Goal: Information Seeking & Learning: Compare options

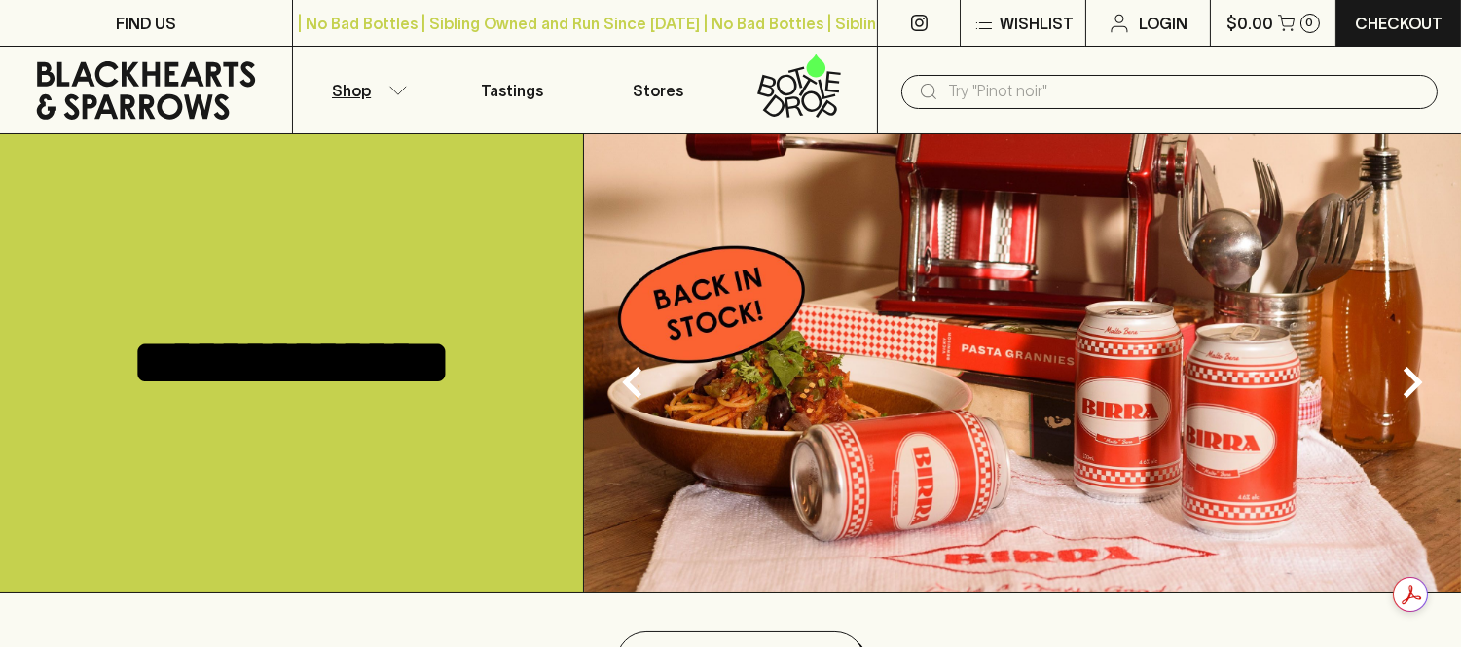
click at [386, 95] on button "Shop" at bounding box center [366, 90] width 146 height 87
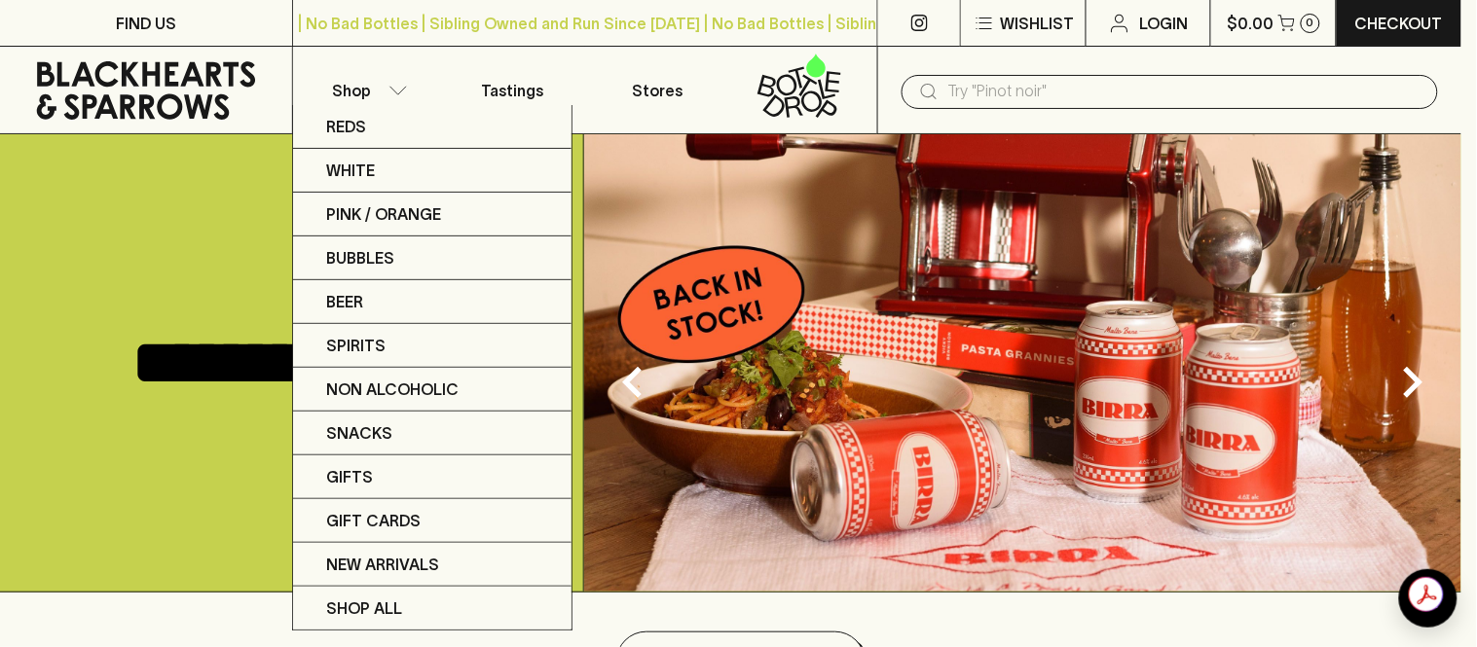
click at [1035, 84] on div at bounding box center [738, 323] width 1477 height 647
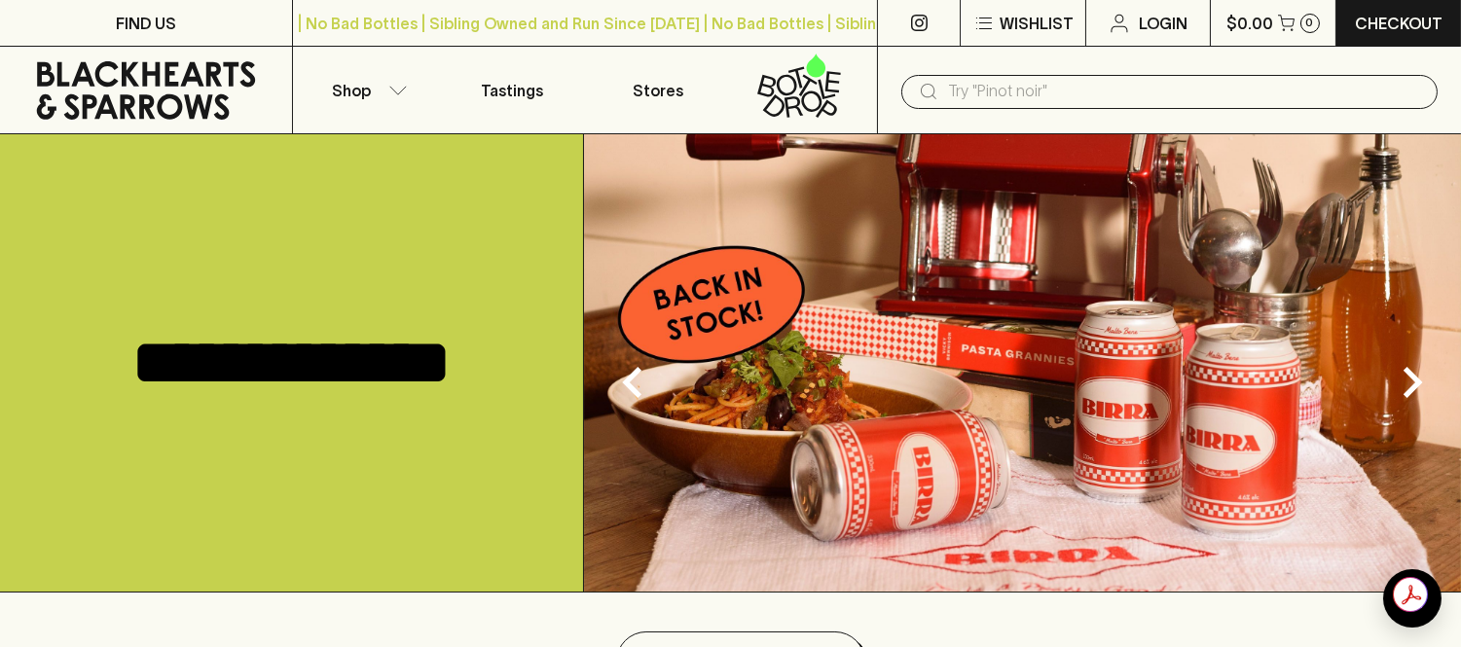
click at [1045, 93] on input "text" at bounding box center [1185, 91] width 474 height 31
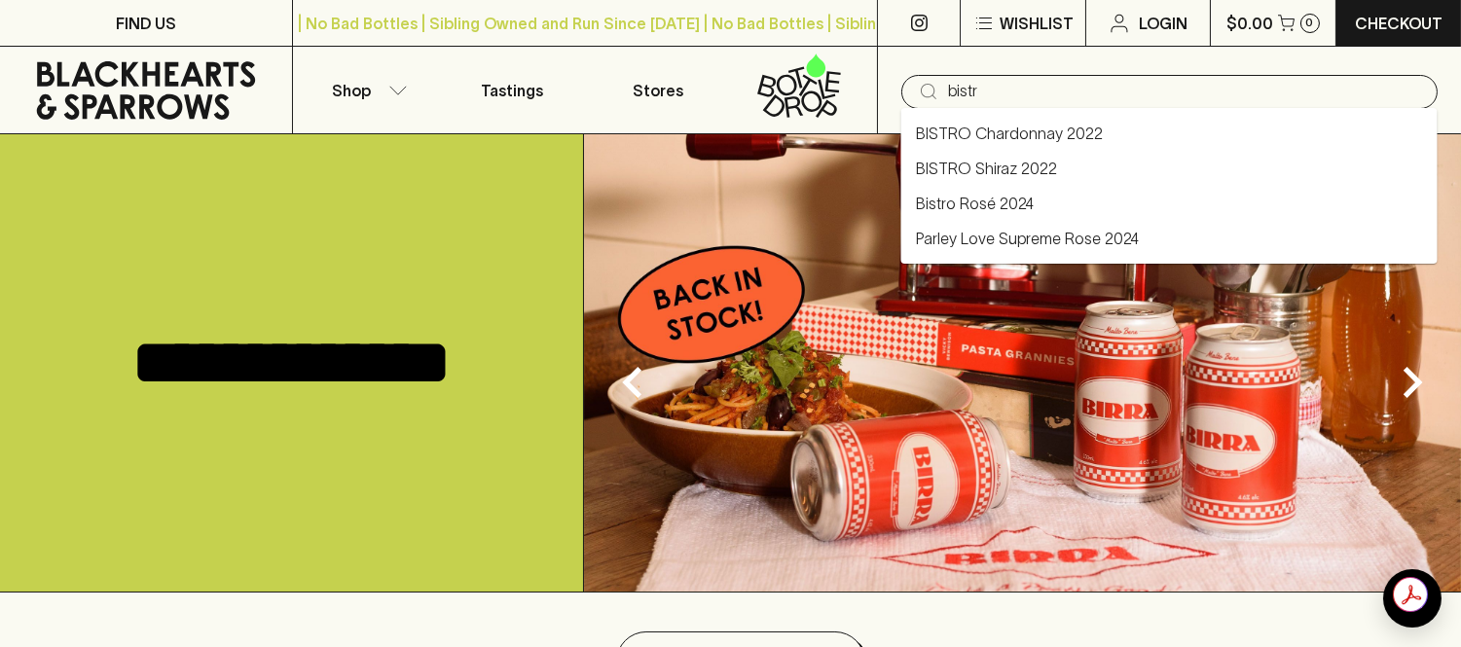
type input "bistro"
click at [1008, 201] on link "Bistro Rosé 2024" at bounding box center [976, 203] width 118 height 23
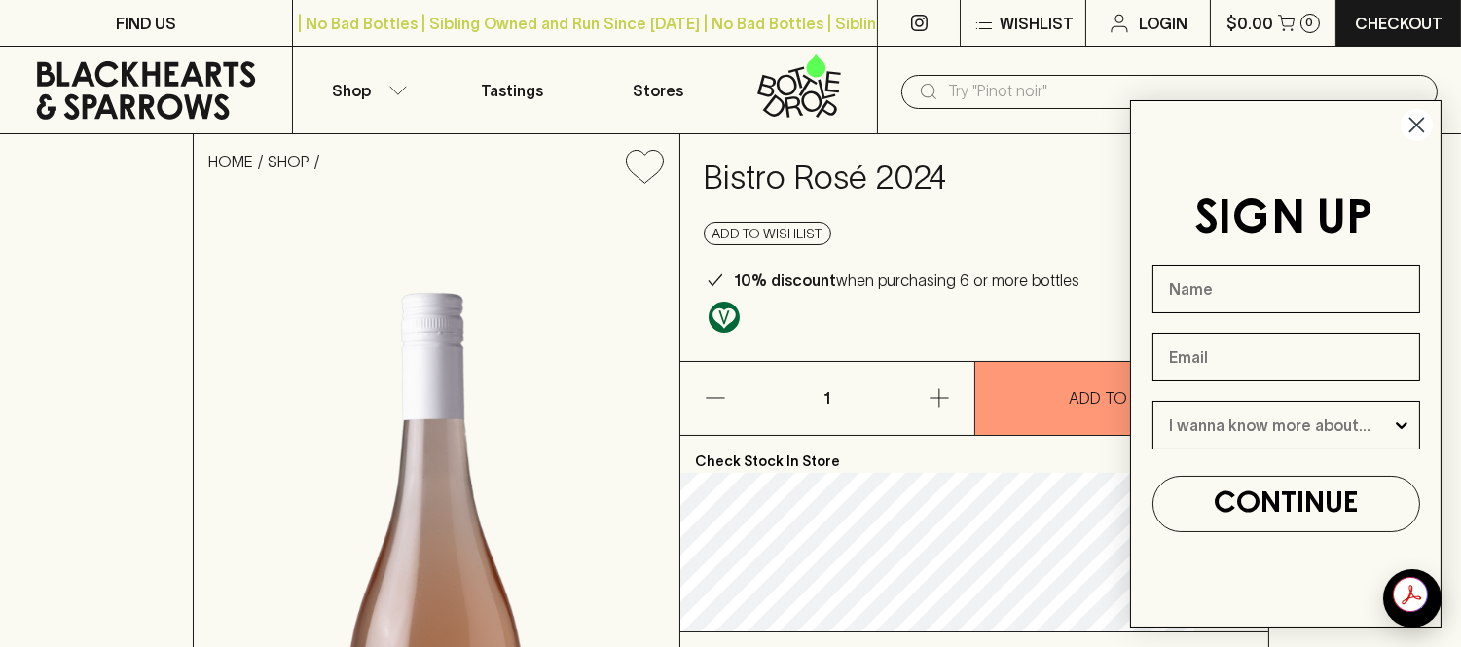
click at [1413, 133] on circle "Close dialog" at bounding box center [1417, 125] width 32 height 32
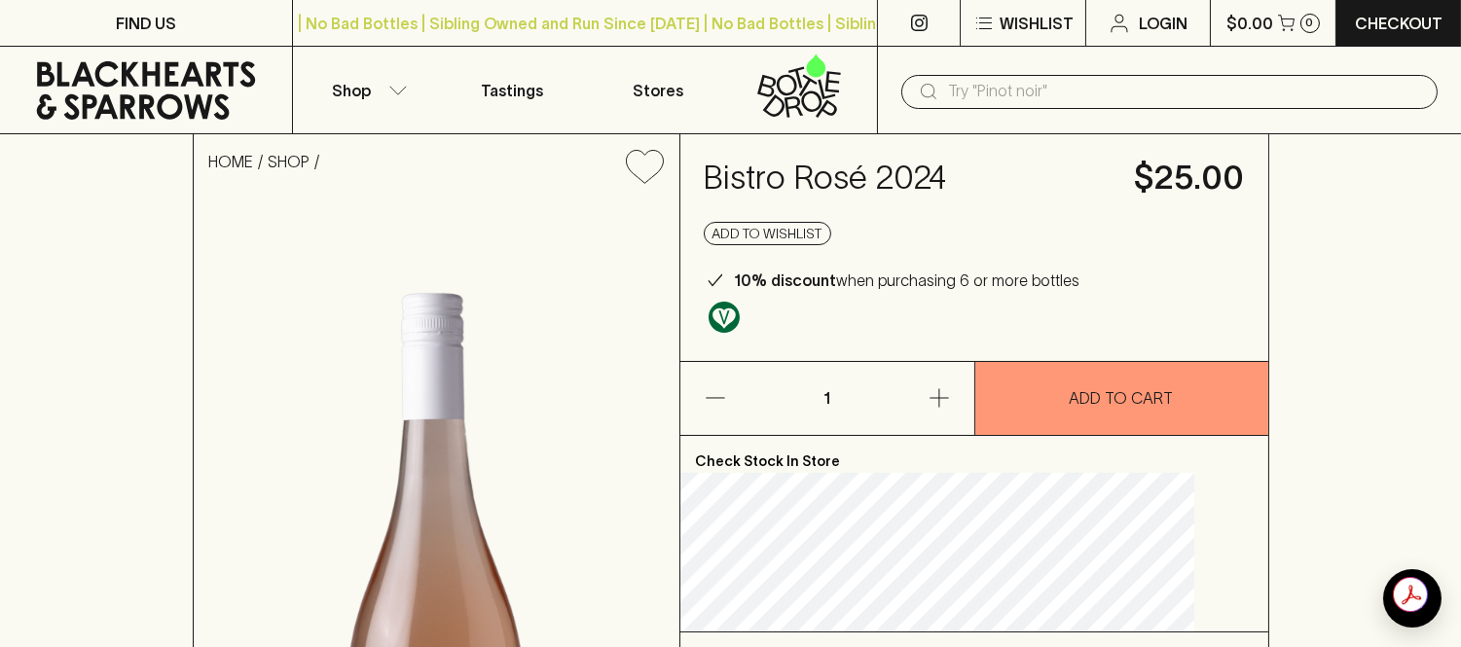
click at [1008, 85] on input "text" at bounding box center [1185, 91] width 474 height 31
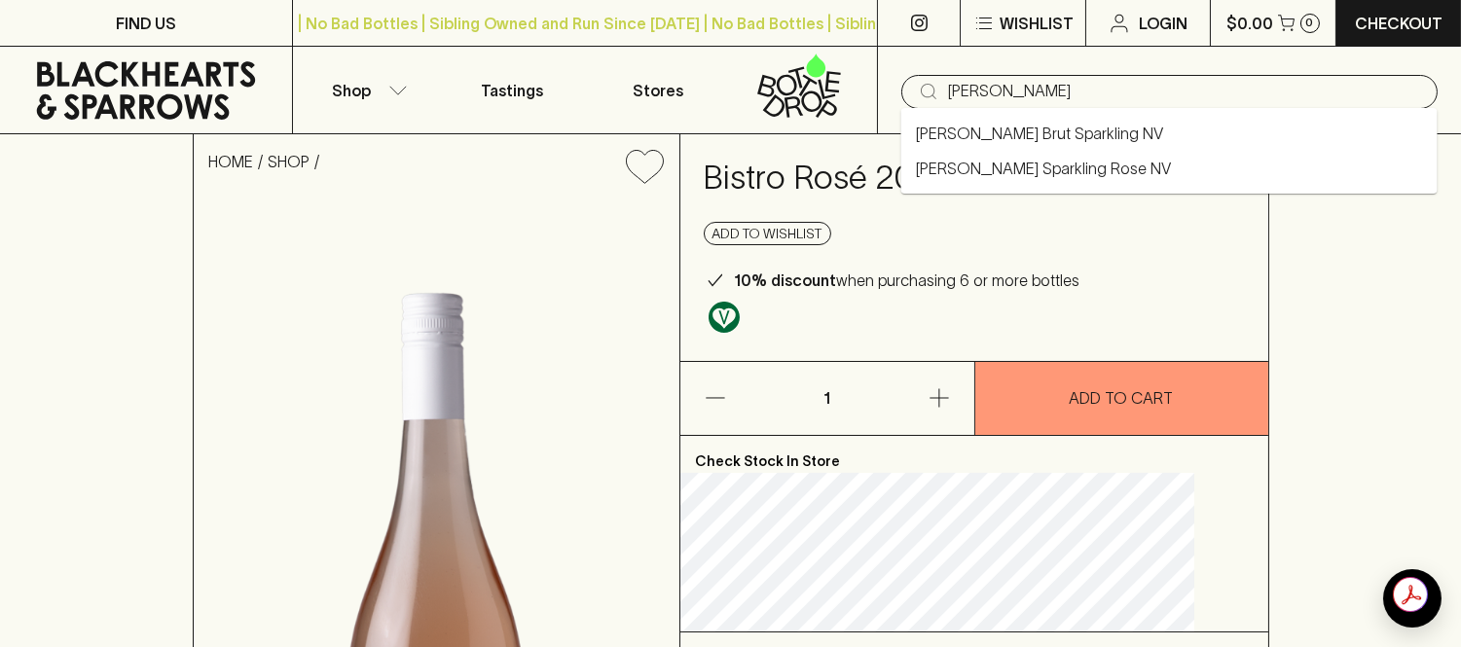
click at [1008, 134] on link "[PERSON_NAME] Brut Sparkling NV" at bounding box center [1040, 133] width 247 height 23
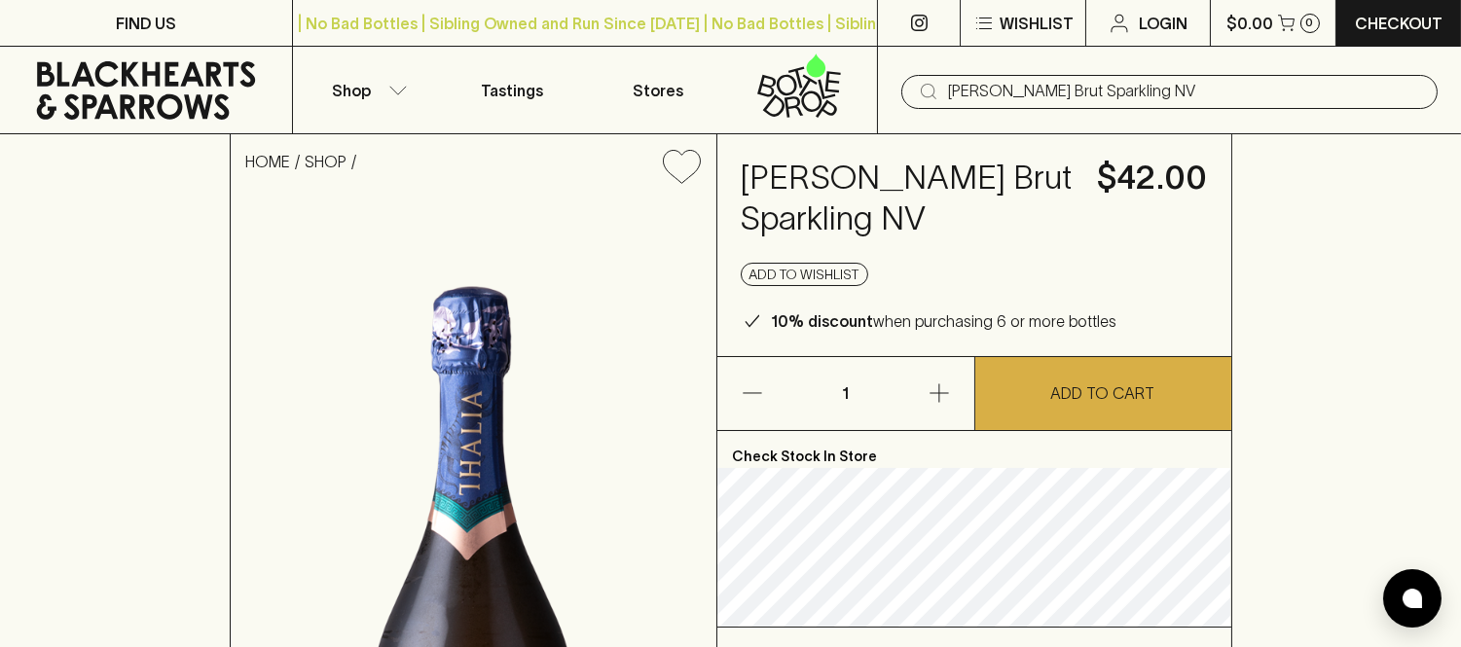
type input "[PERSON_NAME] Brut Sparkling NV"
click at [385, 78] on button "Shop" at bounding box center [366, 90] width 146 height 87
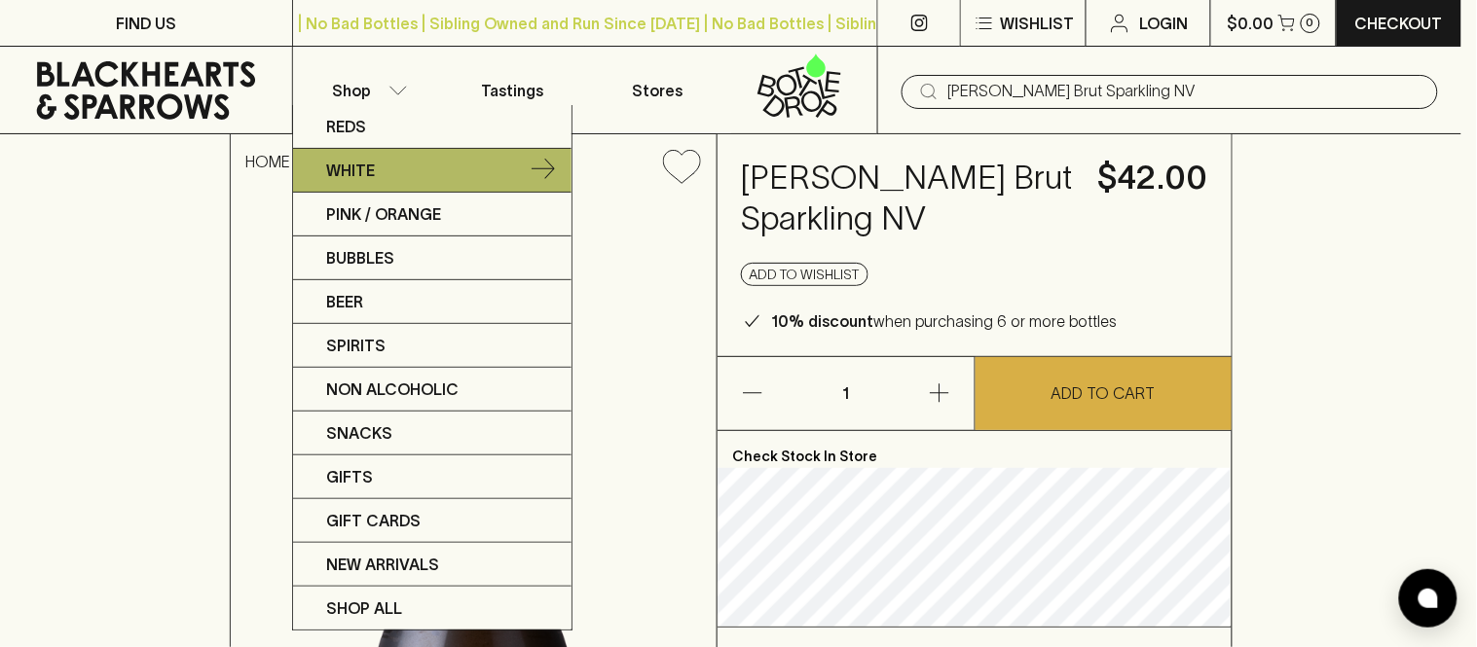
click at [407, 181] on link "White" at bounding box center [432, 171] width 278 height 44
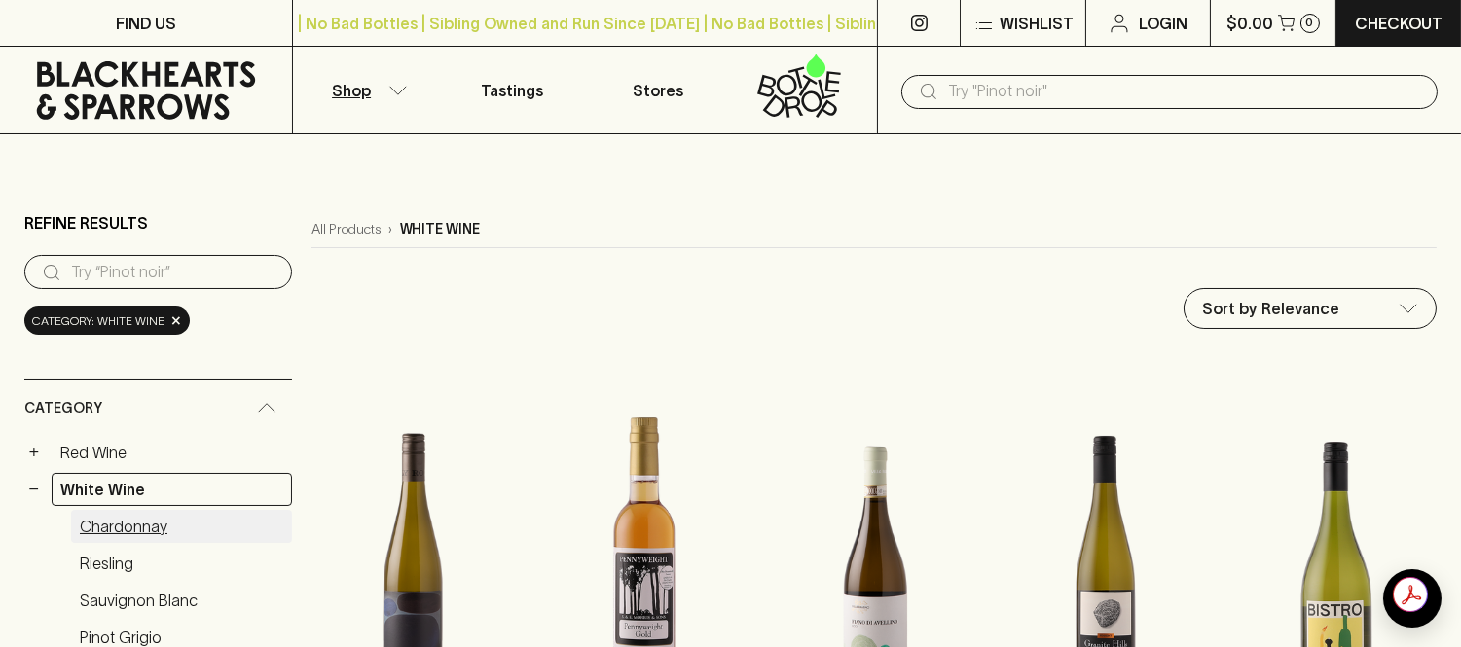
click at [112, 521] on link "Chardonnay" at bounding box center [181, 526] width 221 height 33
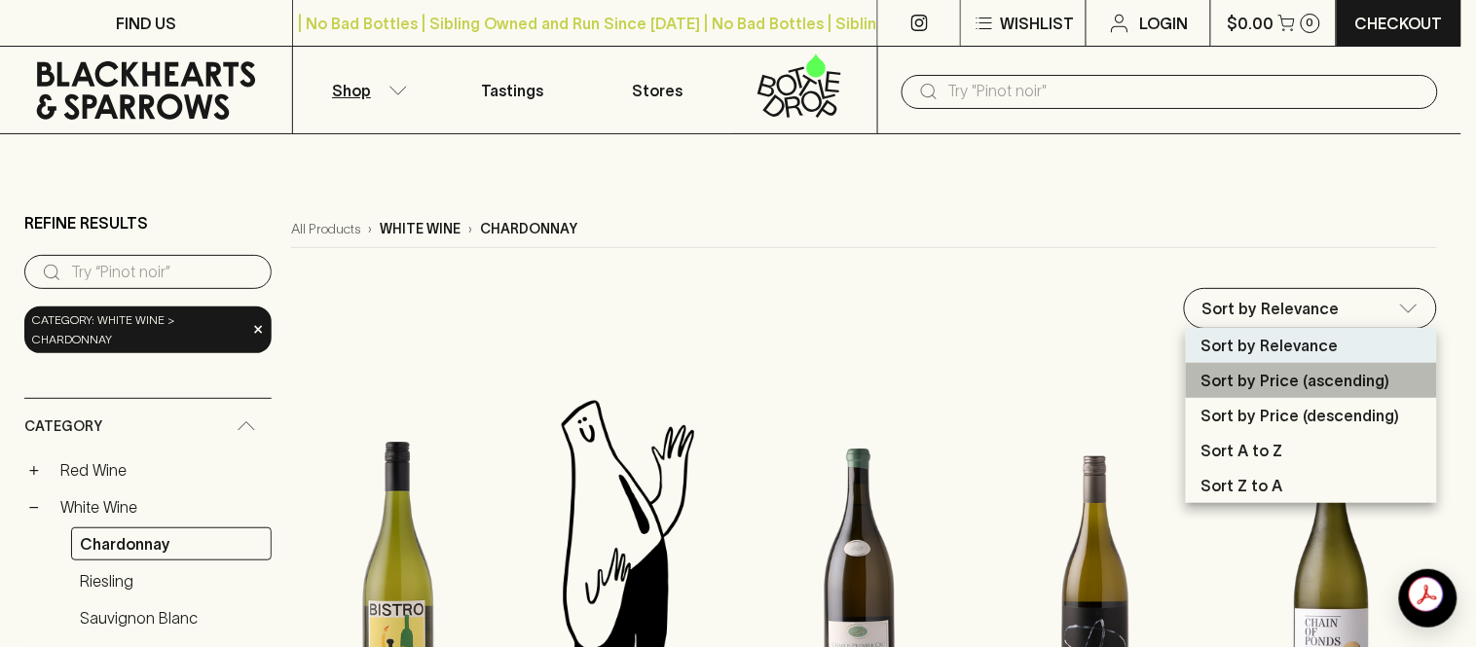
click at [1304, 386] on p "Sort by Price (ascending)" at bounding box center [1295, 380] width 189 height 23
type input "price:asc"
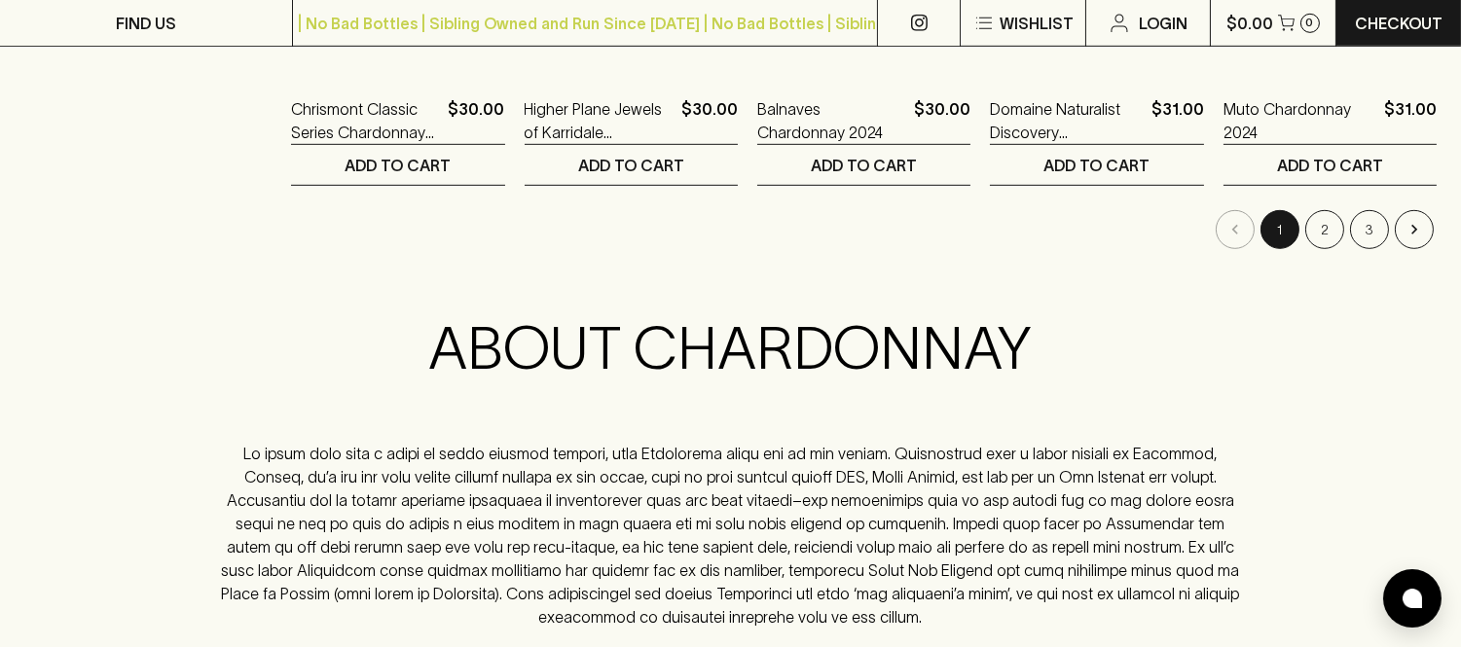
scroll to position [2271, 0]
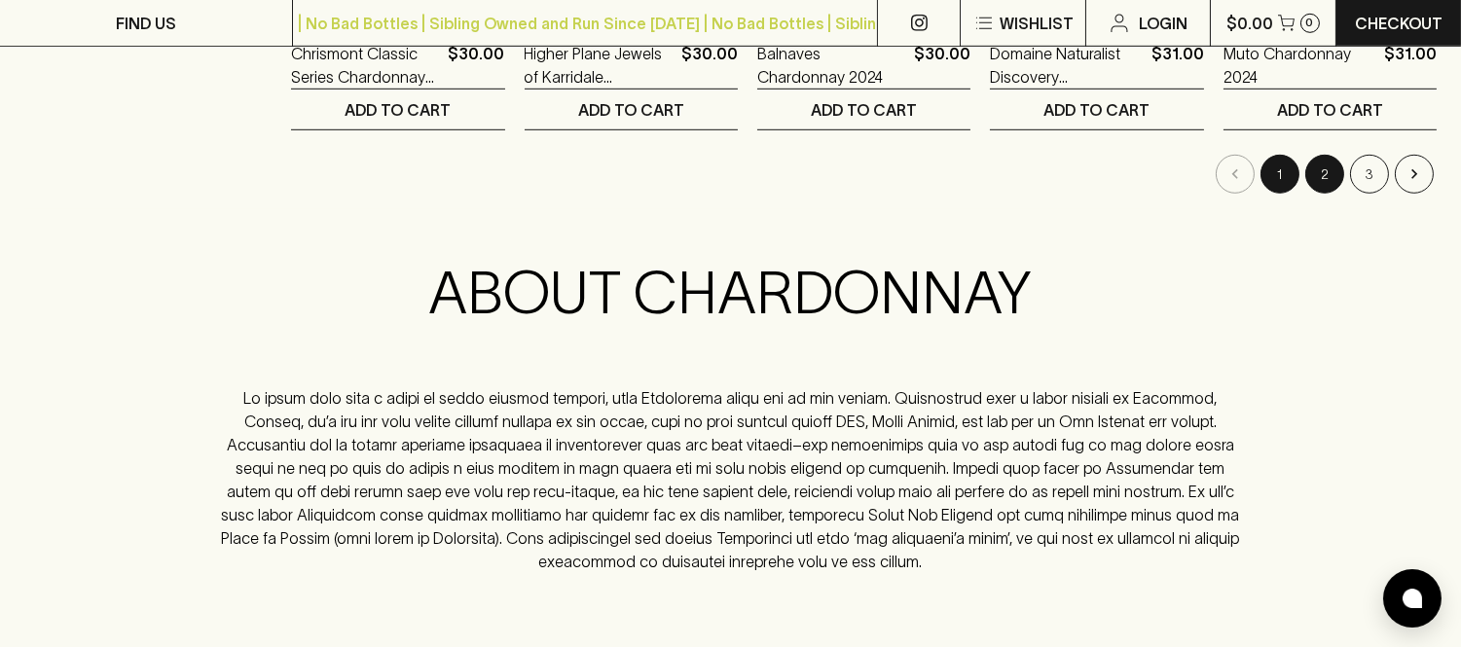
click at [1325, 177] on button "2" at bounding box center [1324, 174] width 39 height 39
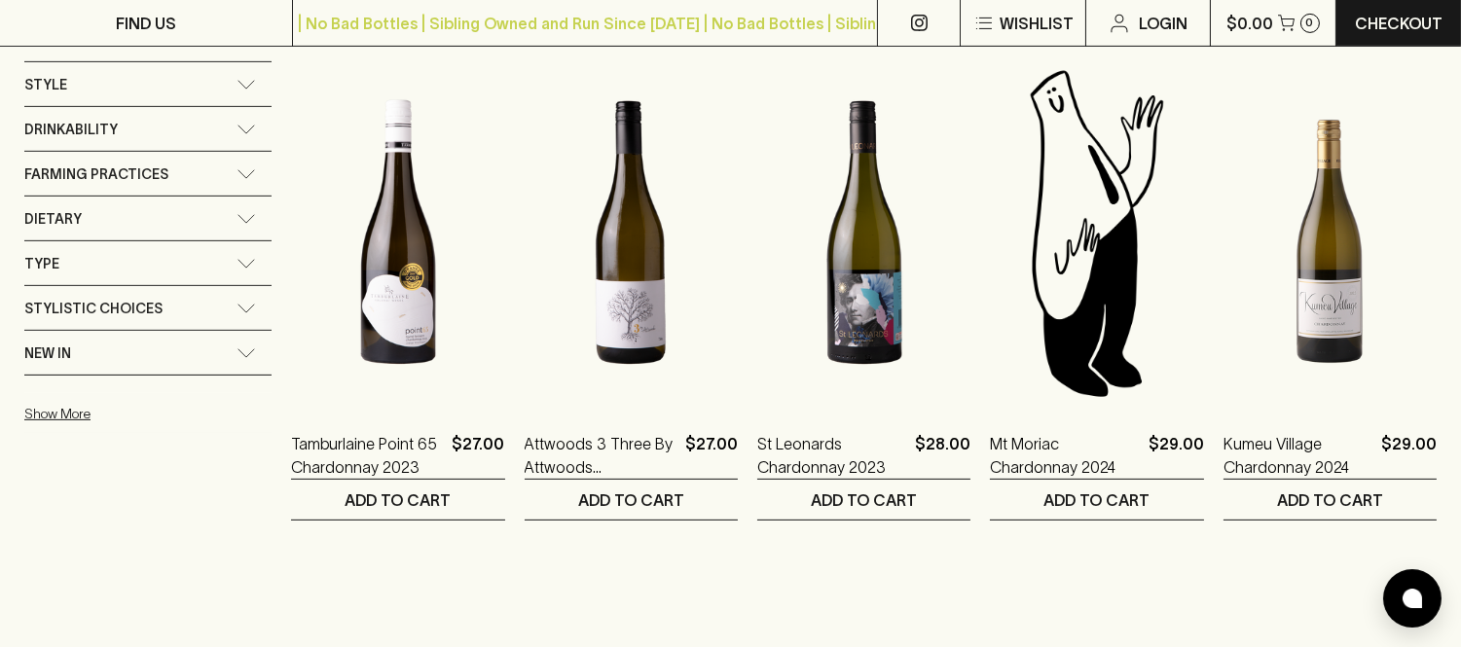
scroll to position [1406, 0]
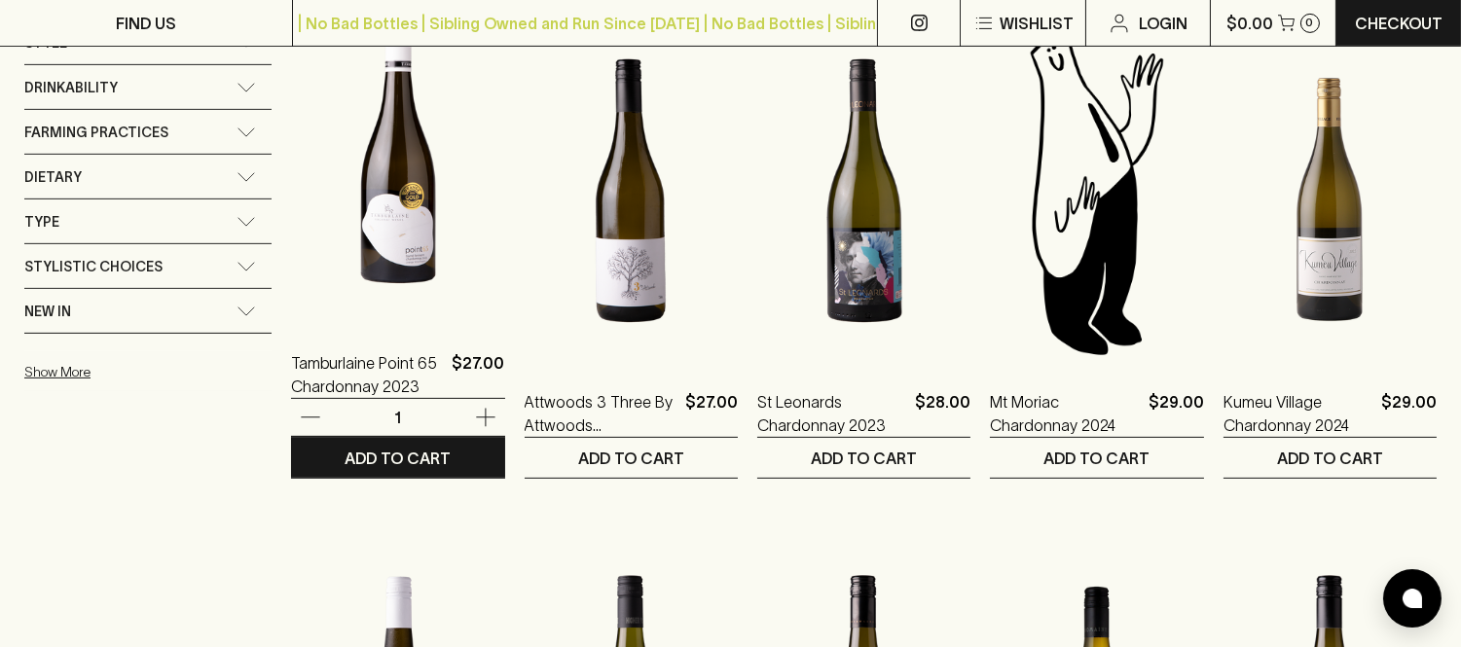
click at [399, 220] on img at bounding box center [397, 152] width 213 height 341
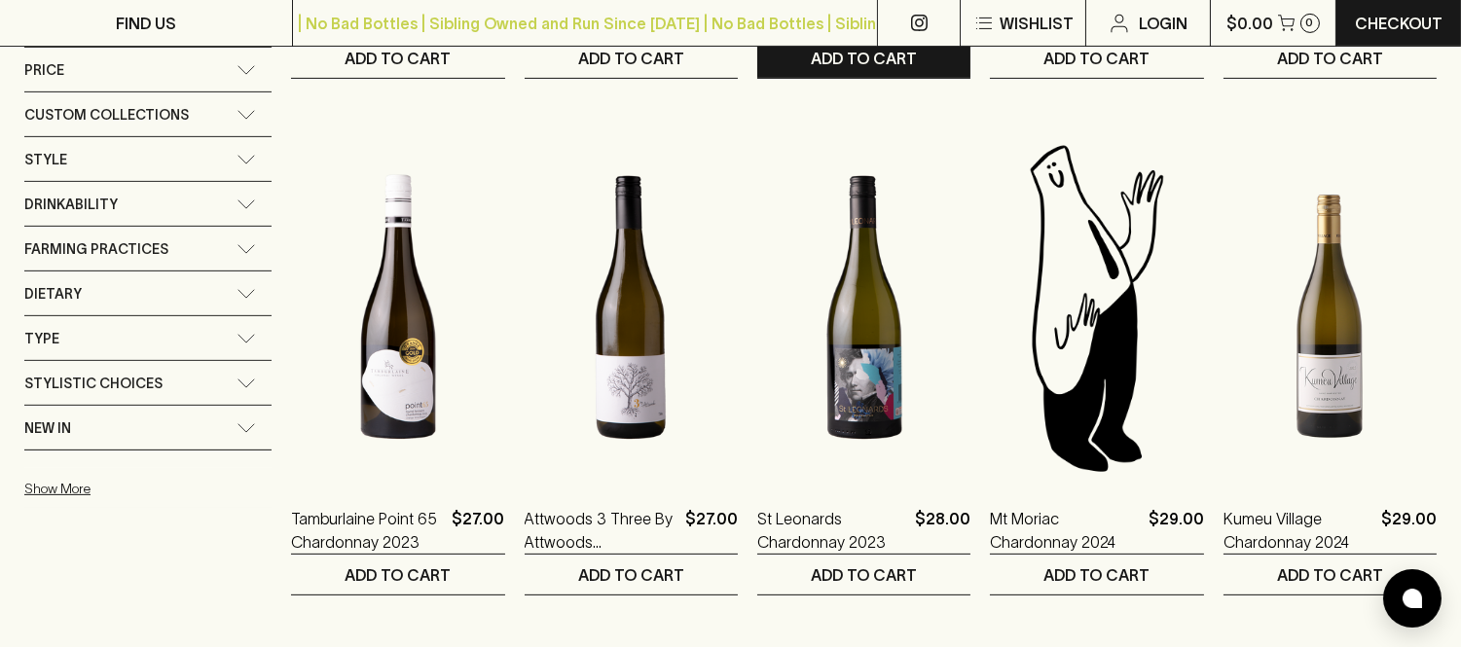
scroll to position [1298, 0]
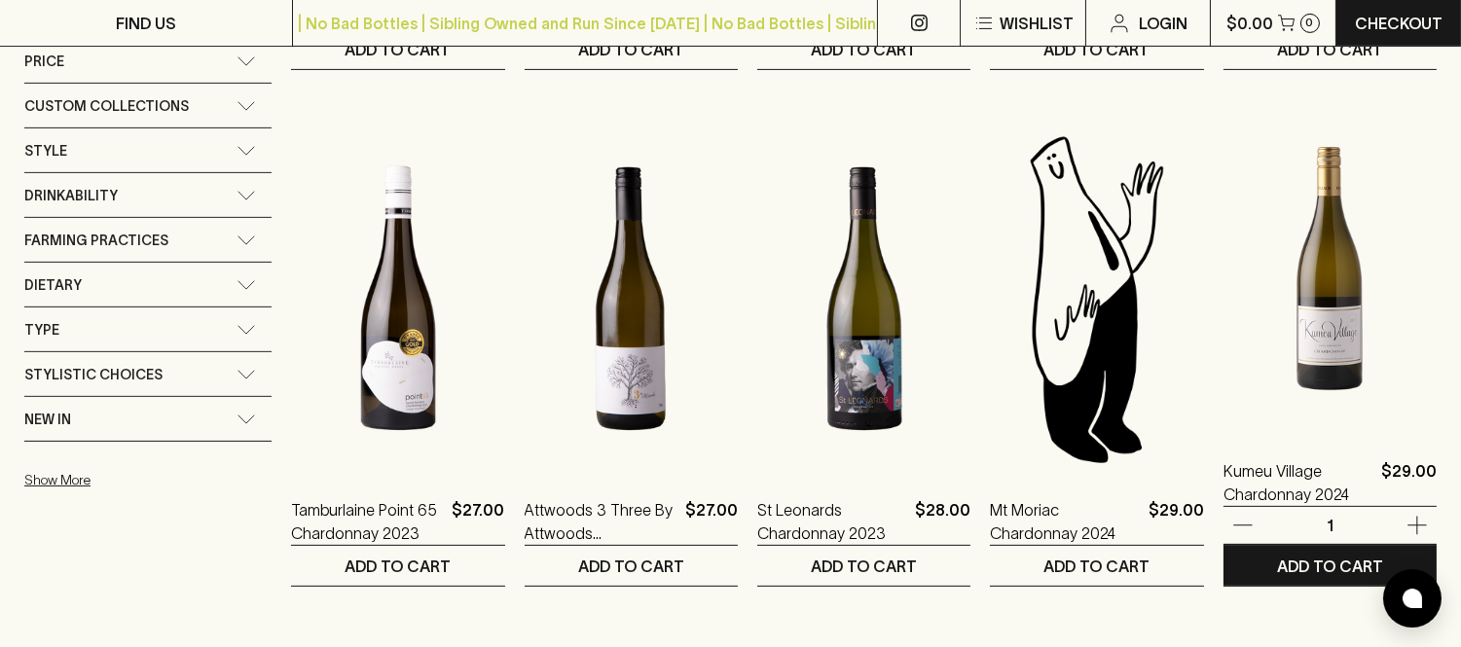
click at [1300, 344] on img at bounding box center [1330, 260] width 213 height 341
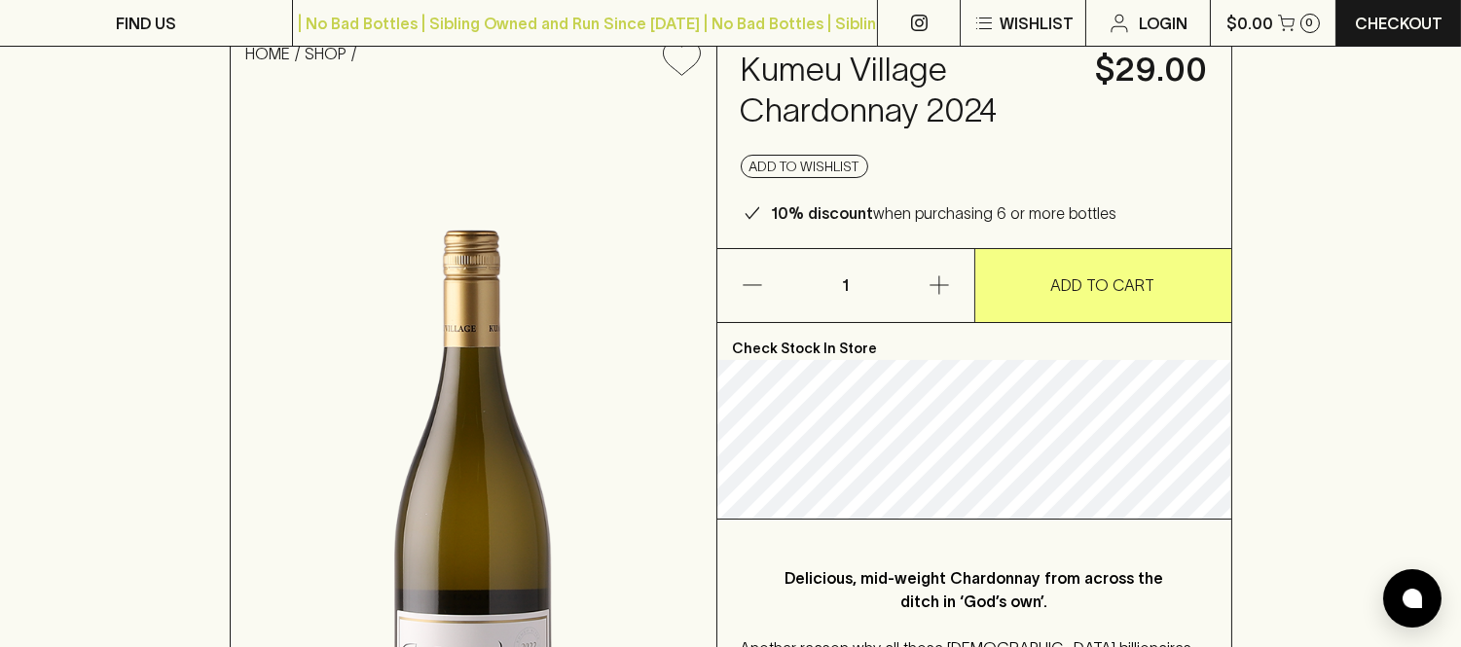
scroll to position [324, 0]
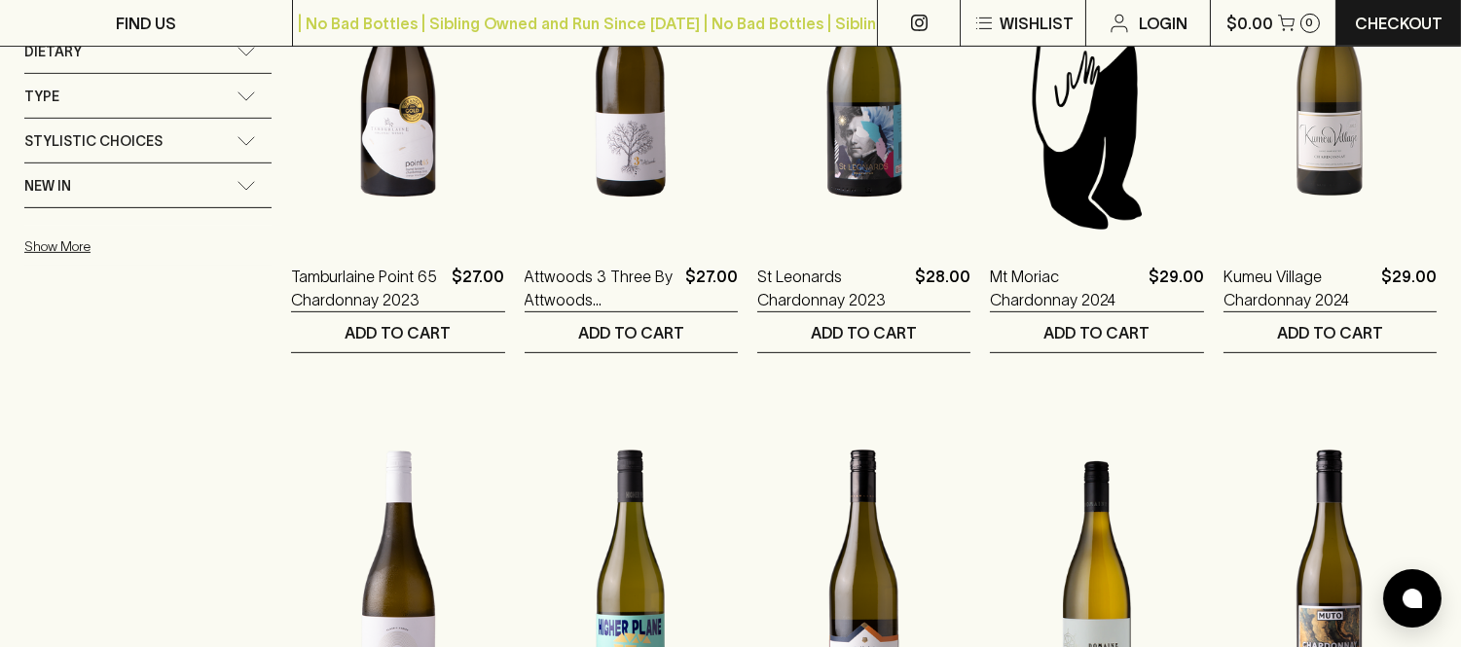
scroll to position [1406, 0]
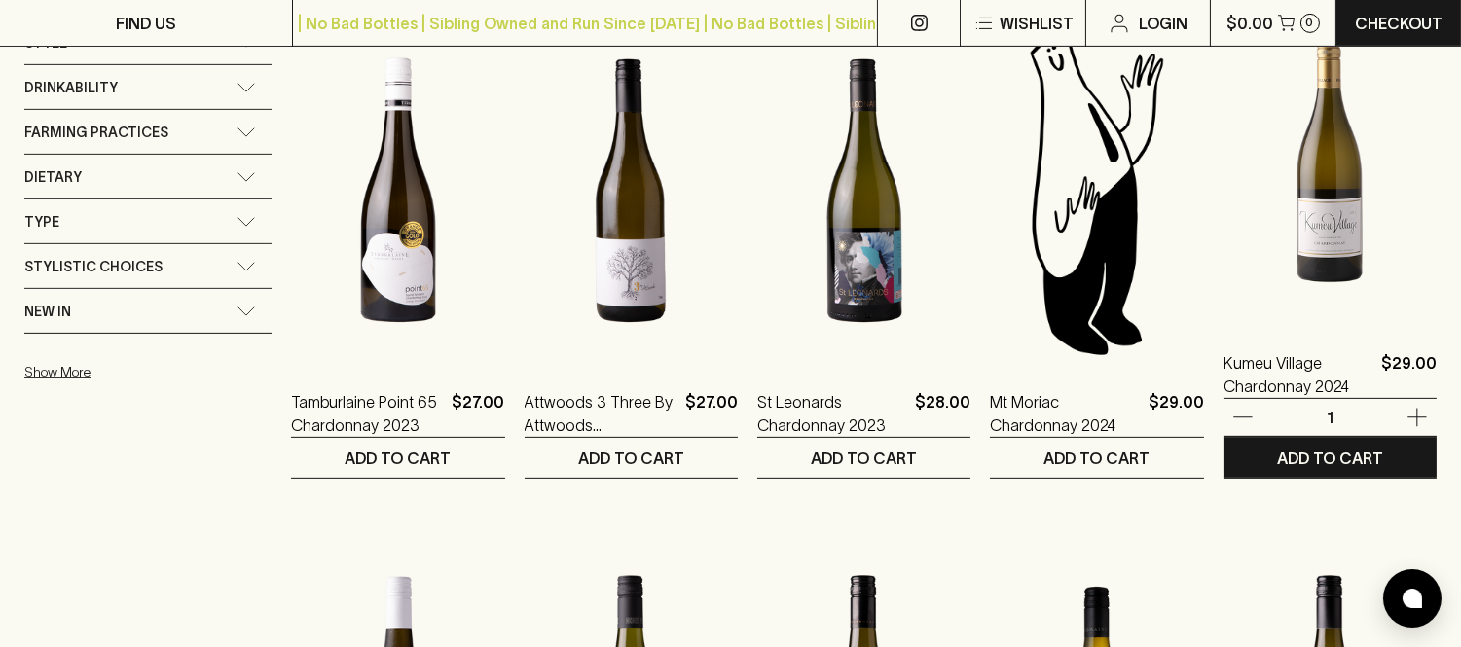
click at [1347, 239] on img at bounding box center [1330, 152] width 213 height 341
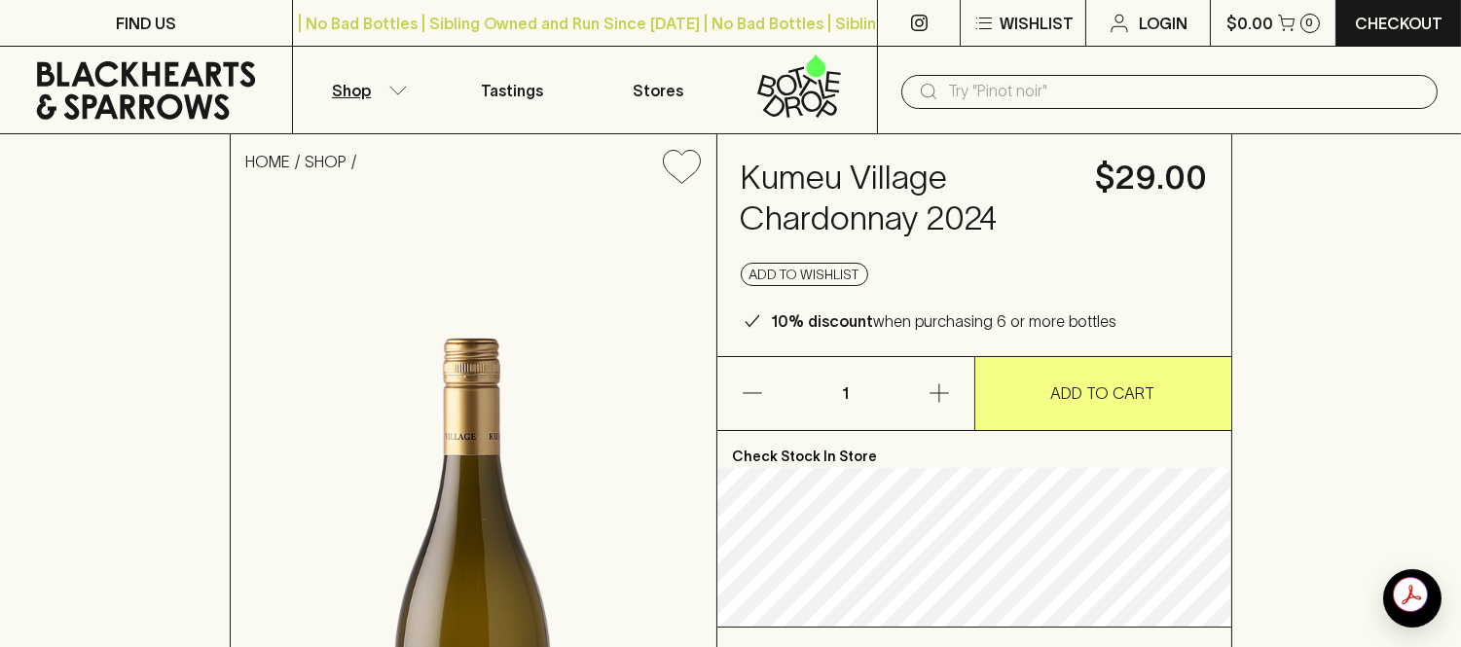
click at [383, 92] on button "Shop" at bounding box center [366, 90] width 146 height 87
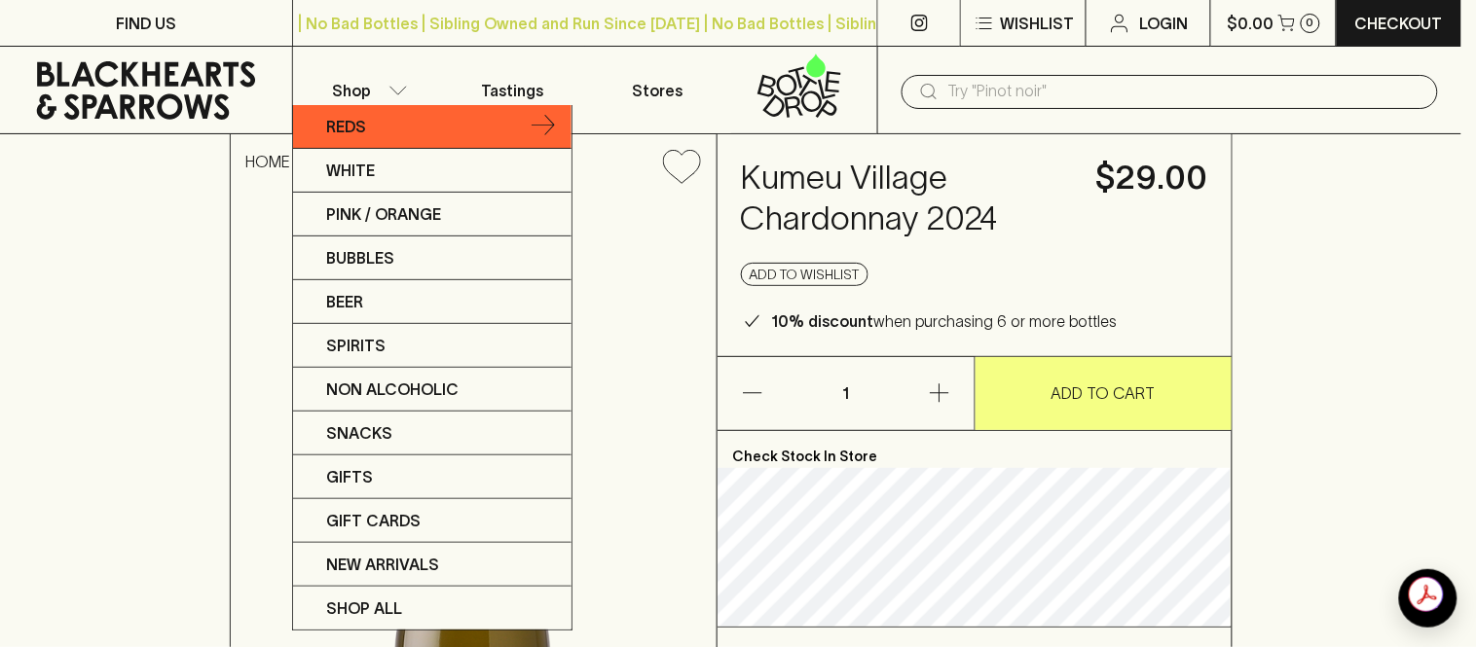
click at [351, 137] on p "Reds" at bounding box center [346, 126] width 40 height 23
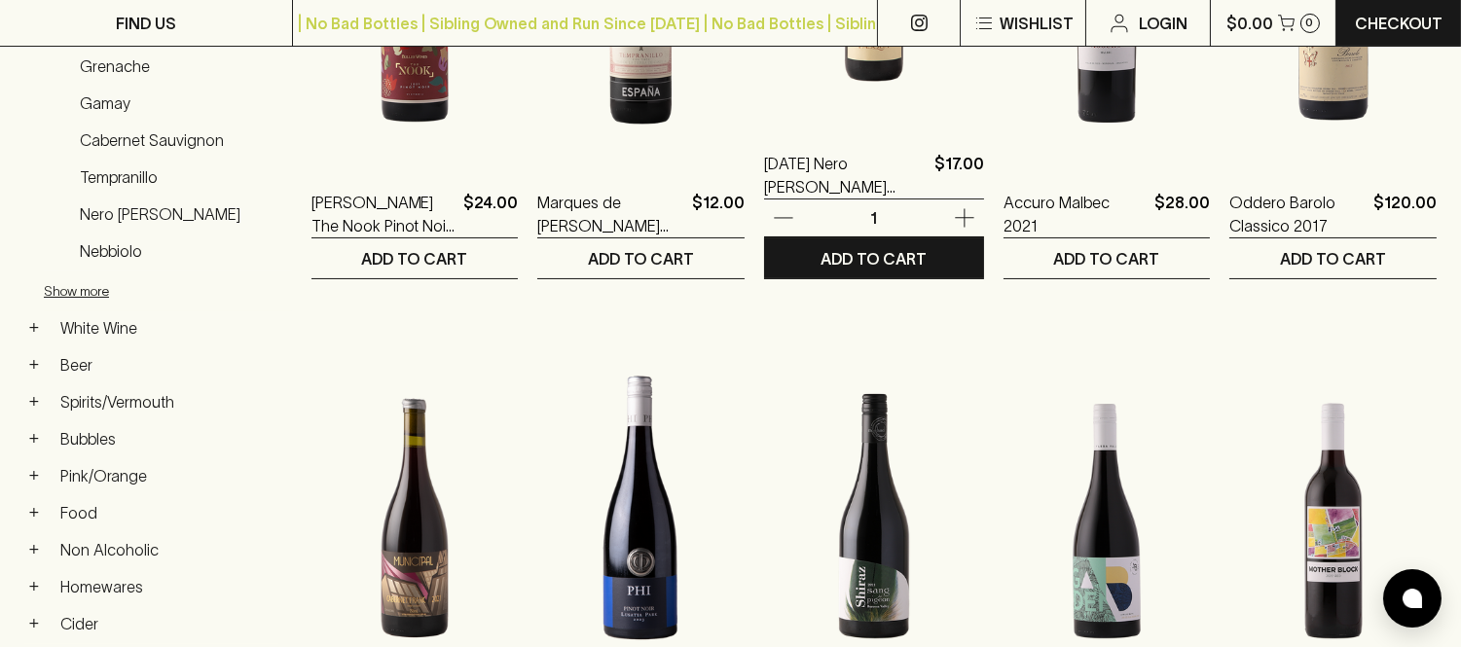
scroll to position [216, 0]
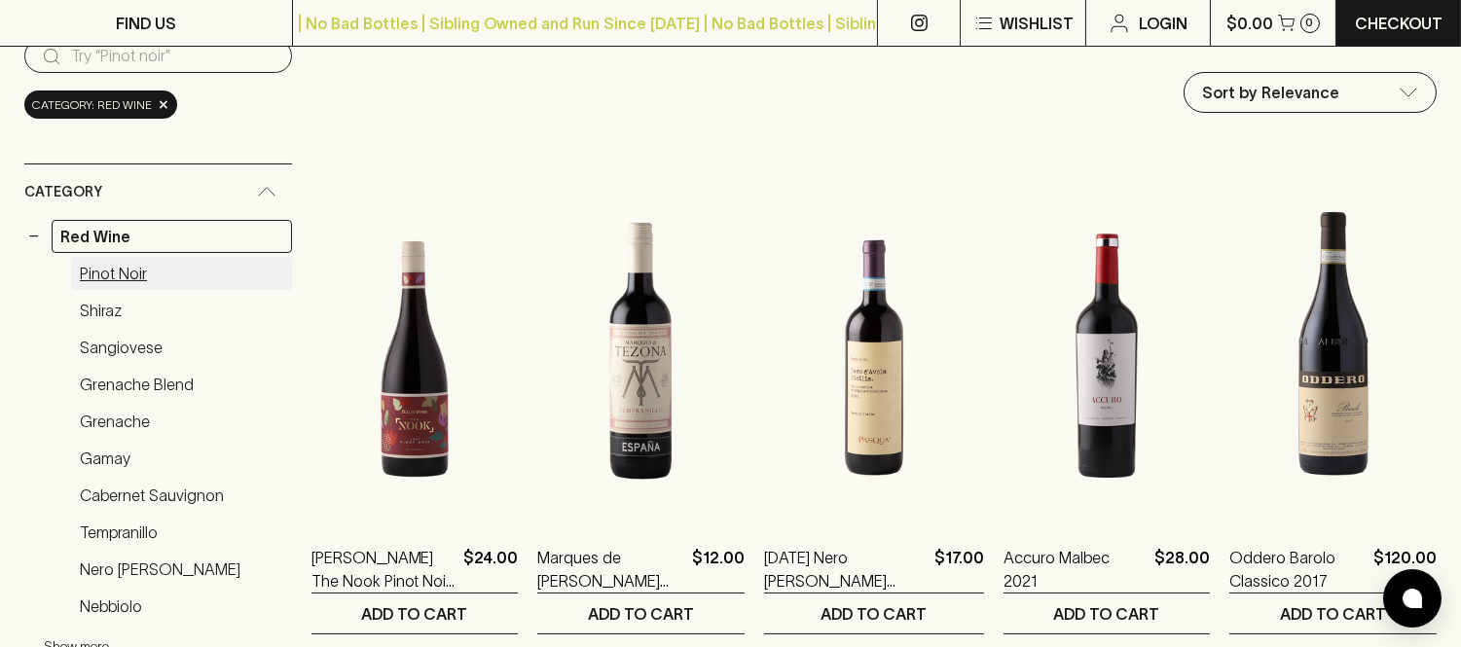
click at [128, 274] on link "Pinot Noir" at bounding box center [181, 273] width 221 height 33
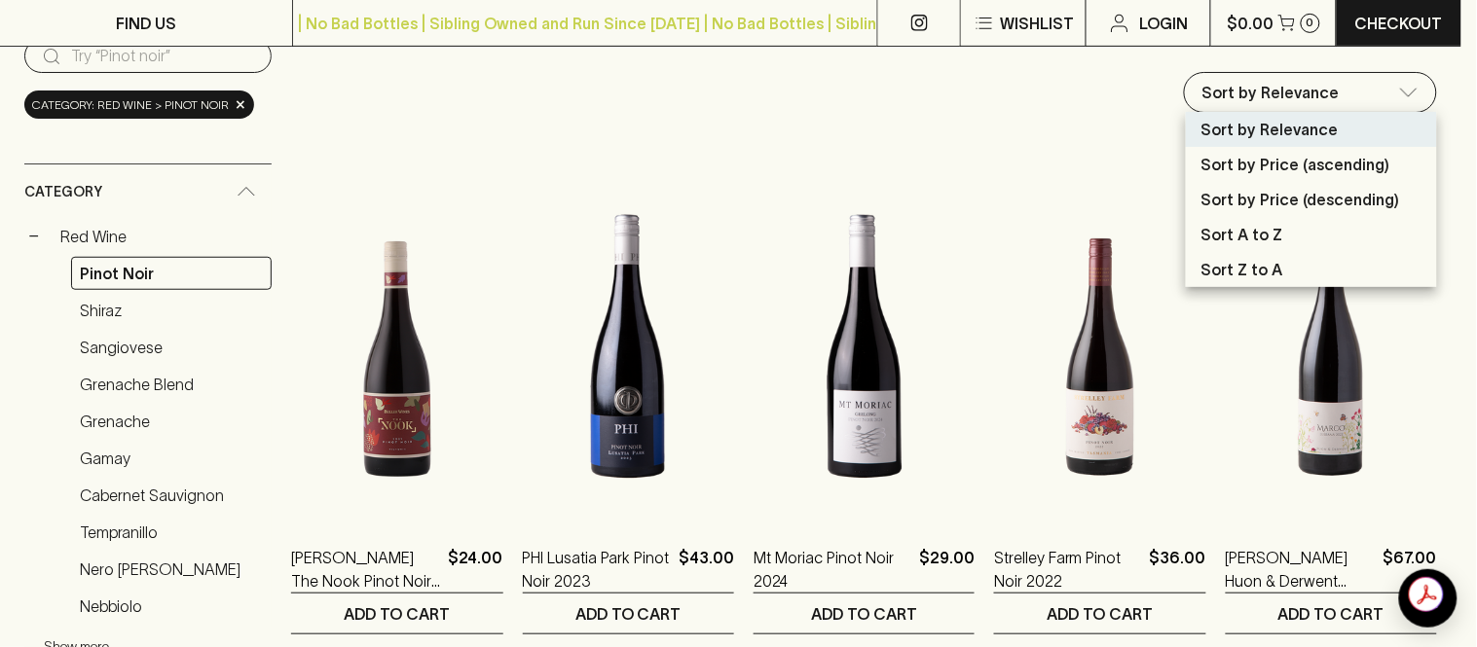
click at [1093, 401] on div at bounding box center [738, 323] width 1477 height 647
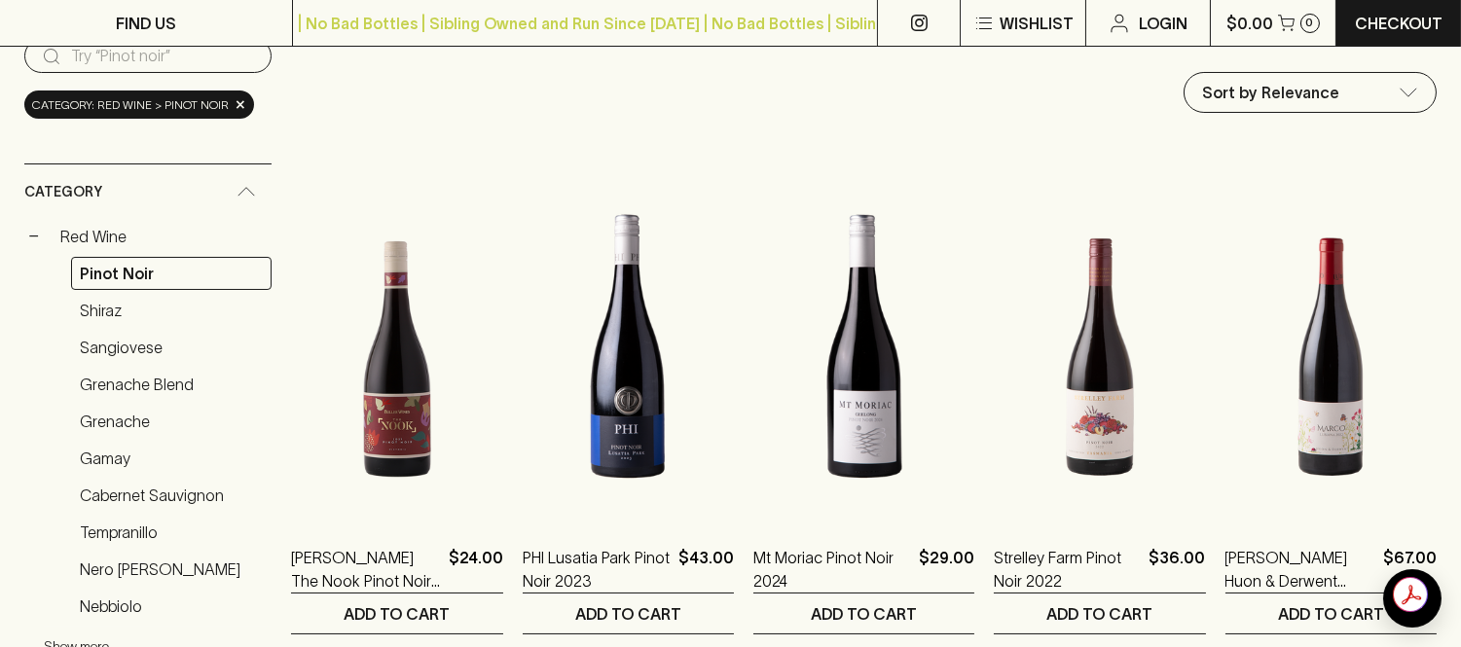
click at [1085, 403] on img at bounding box center [1099, 346] width 211 height 341
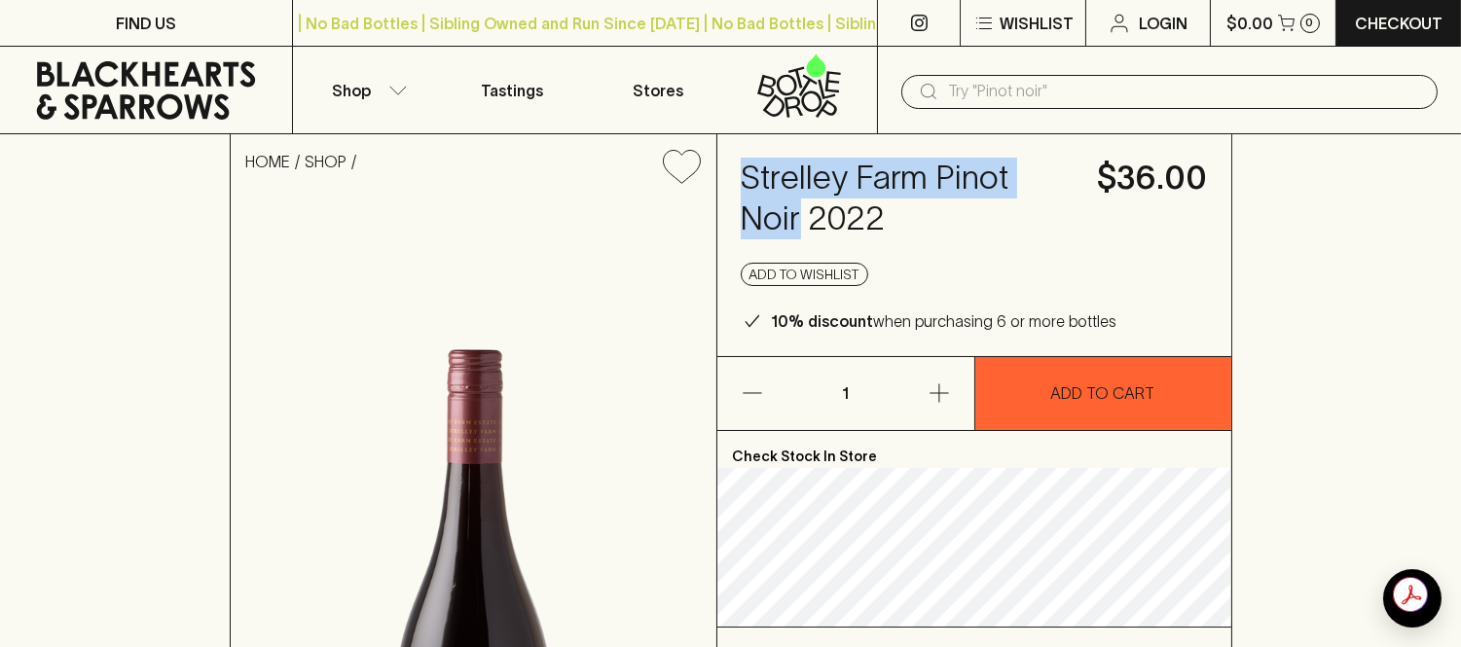
drag, startPoint x: 740, startPoint y: 177, endPoint x: 1076, endPoint y: 189, distance: 336.0
click at [1076, 189] on div "Strelley Farm Pinot Noir 2022 $36.00 Add to wishlist 10% discount when purchasi…" at bounding box center [974, 245] width 514 height 222
copy h4 "Strelley Farm Pinot Noir"
click at [370, 89] on p "Shop" at bounding box center [351, 90] width 39 height 23
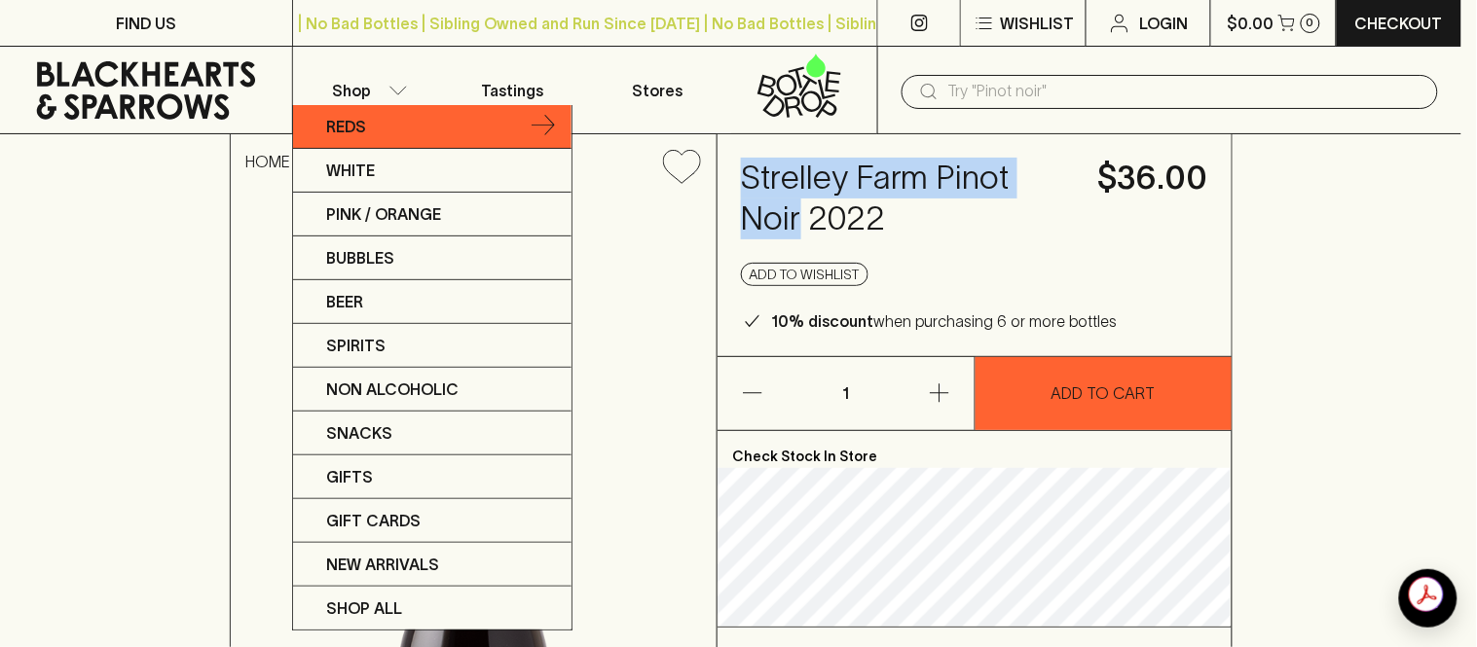
click at [338, 124] on p "Reds" at bounding box center [346, 126] width 40 height 23
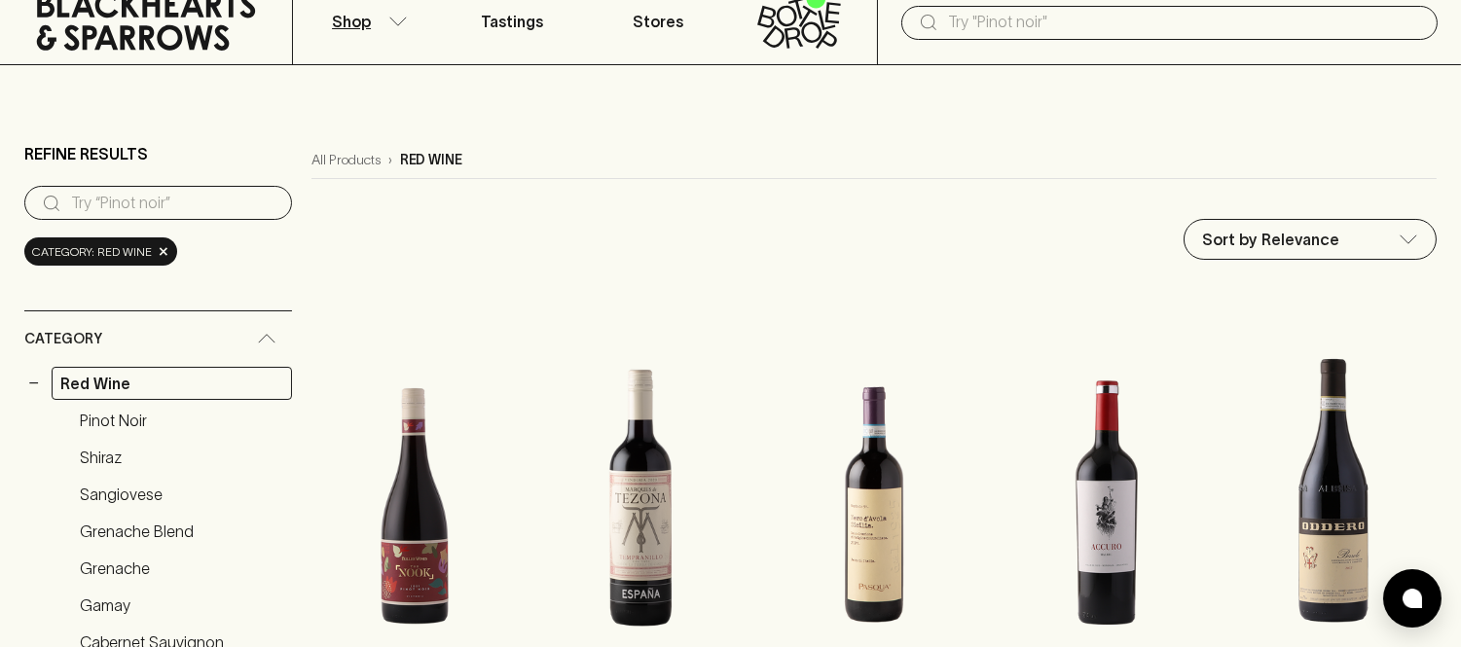
scroll to position [108, 0]
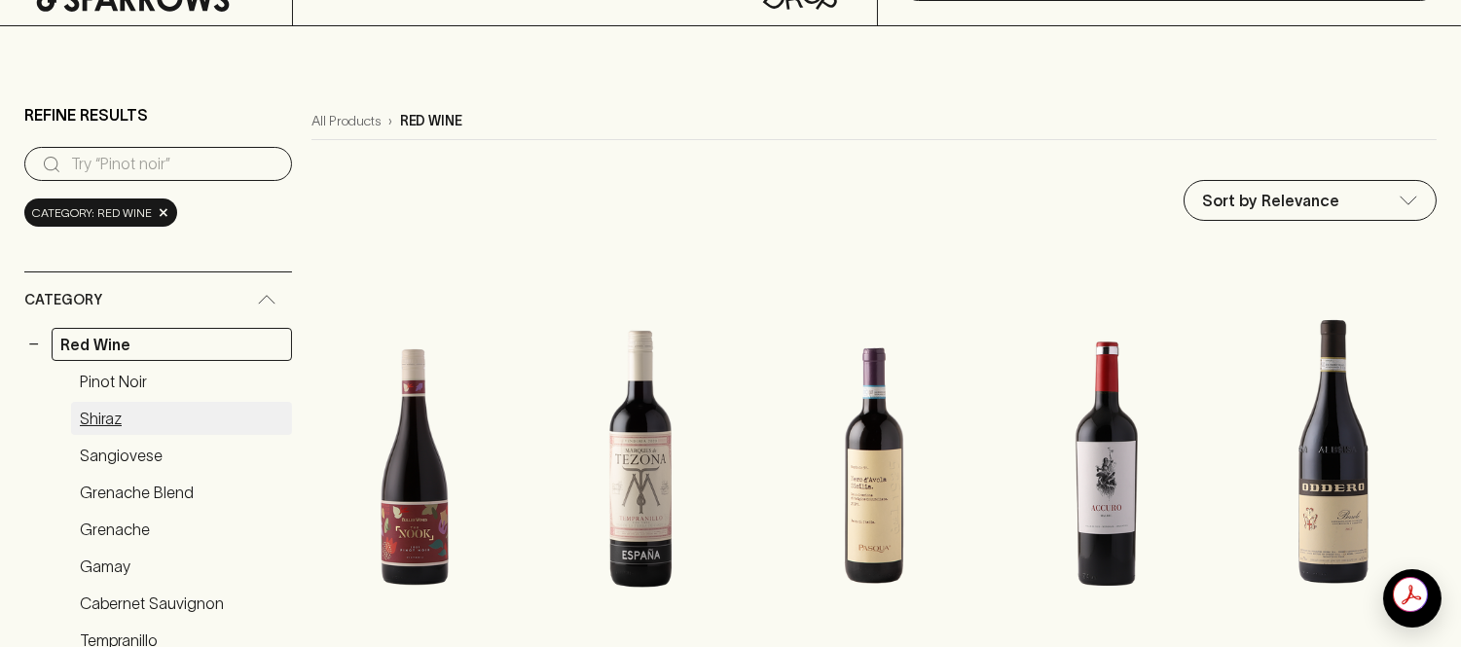
click at [93, 422] on link "Shiraz" at bounding box center [181, 418] width 221 height 33
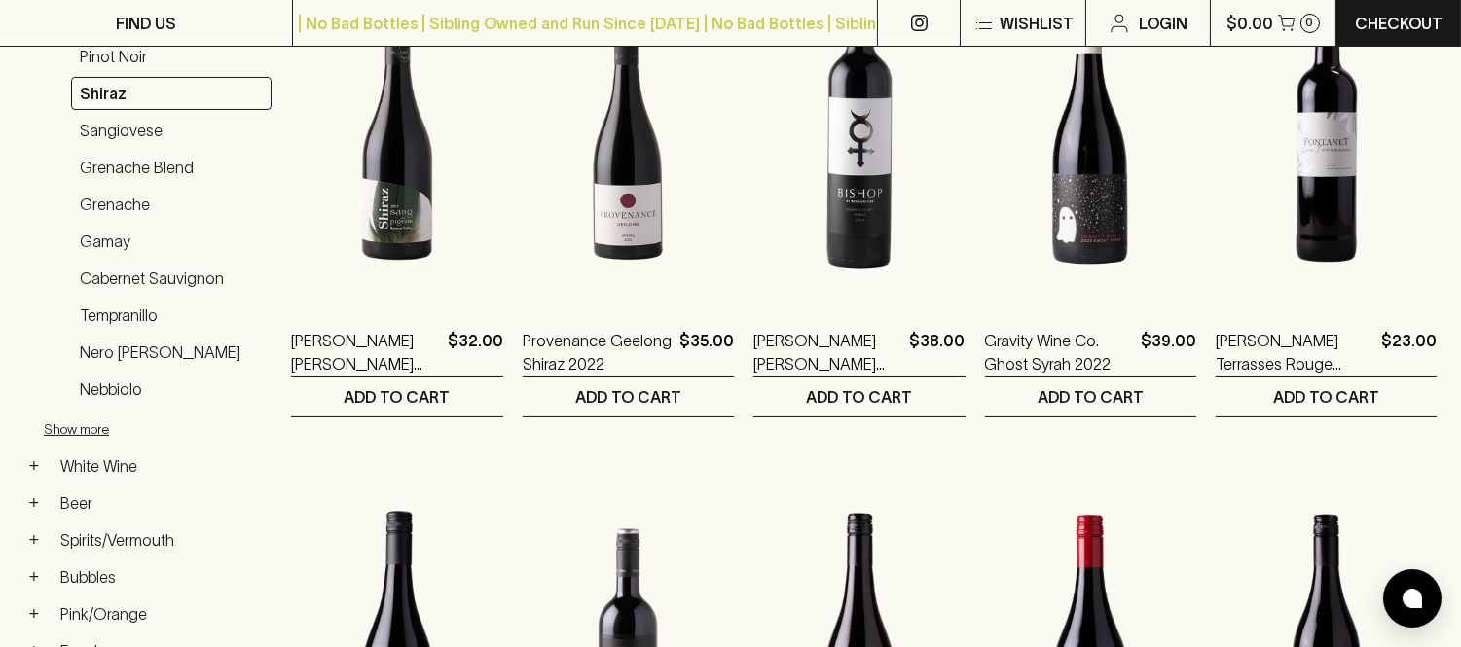
scroll to position [432, 0]
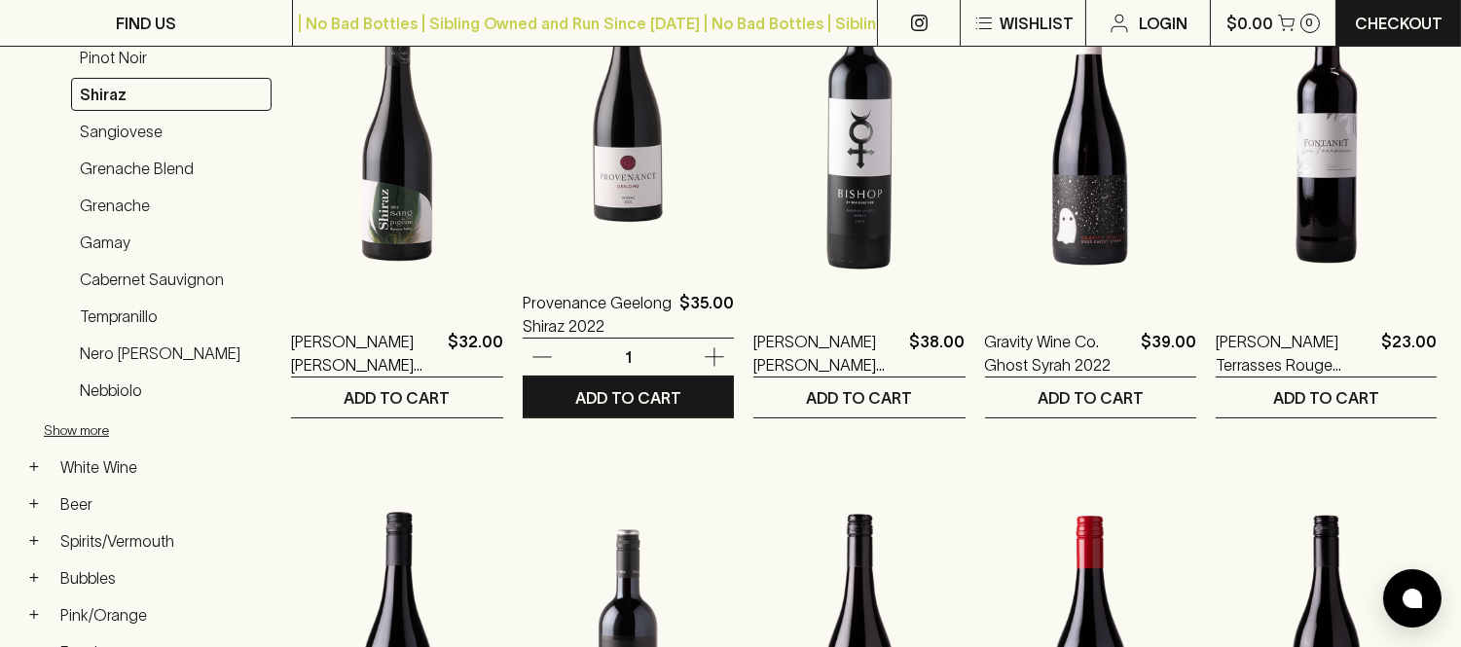
click at [642, 206] on img at bounding box center [628, 91] width 211 height 341
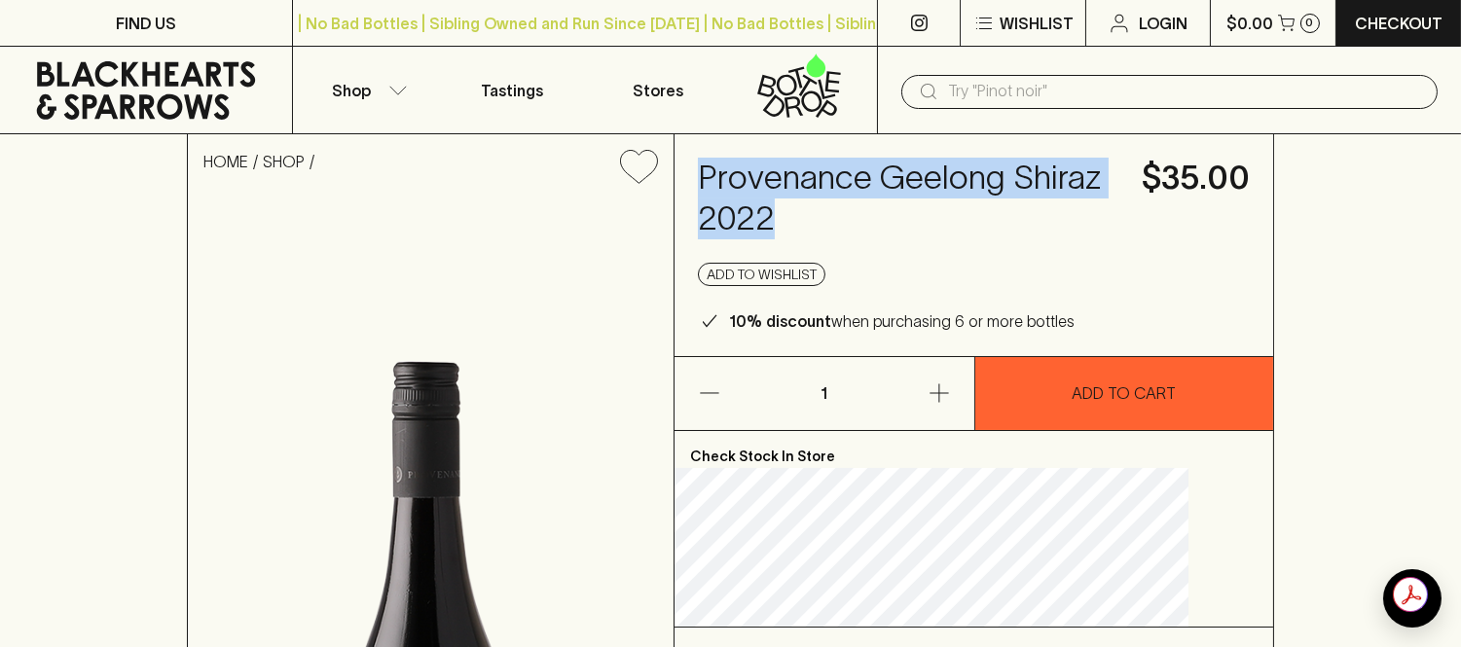
drag, startPoint x: 743, startPoint y: 171, endPoint x: 912, endPoint y: 227, distance: 178.2
click at [912, 227] on h4 "Provenance Geelong Shiraz 2022" at bounding box center [908, 199] width 421 height 82
copy h4 "Provenance Geelong Shiraz 2022"
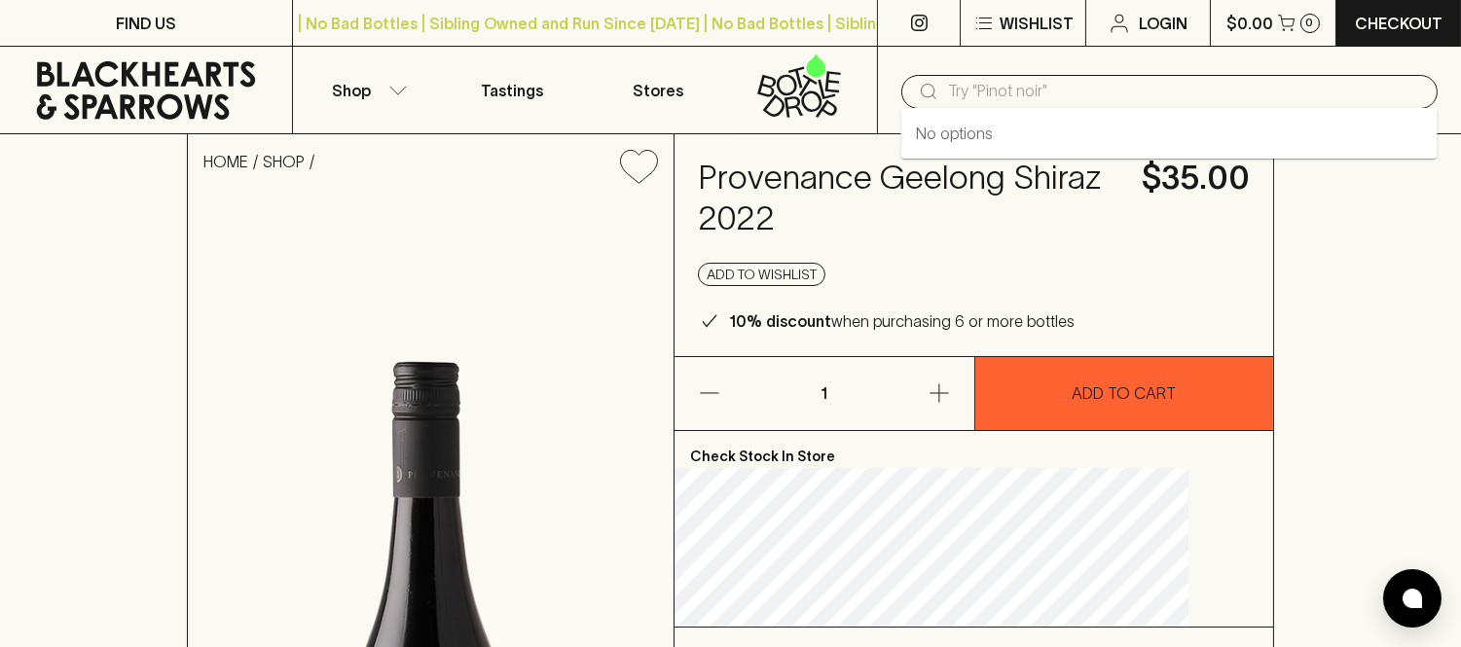
click at [984, 93] on input "text" at bounding box center [1185, 91] width 474 height 31
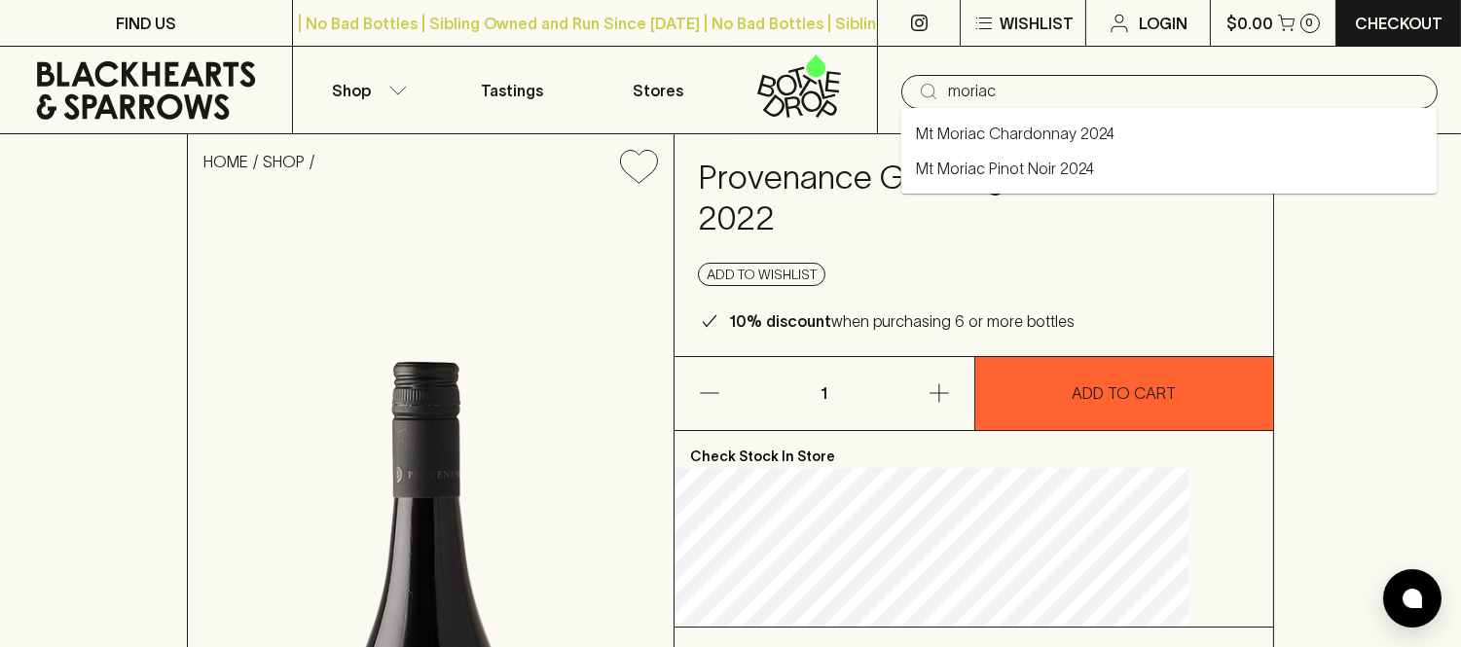
click at [1003, 161] on link "Mt Moriac Pinot Noir 2024" at bounding box center [1006, 168] width 178 height 23
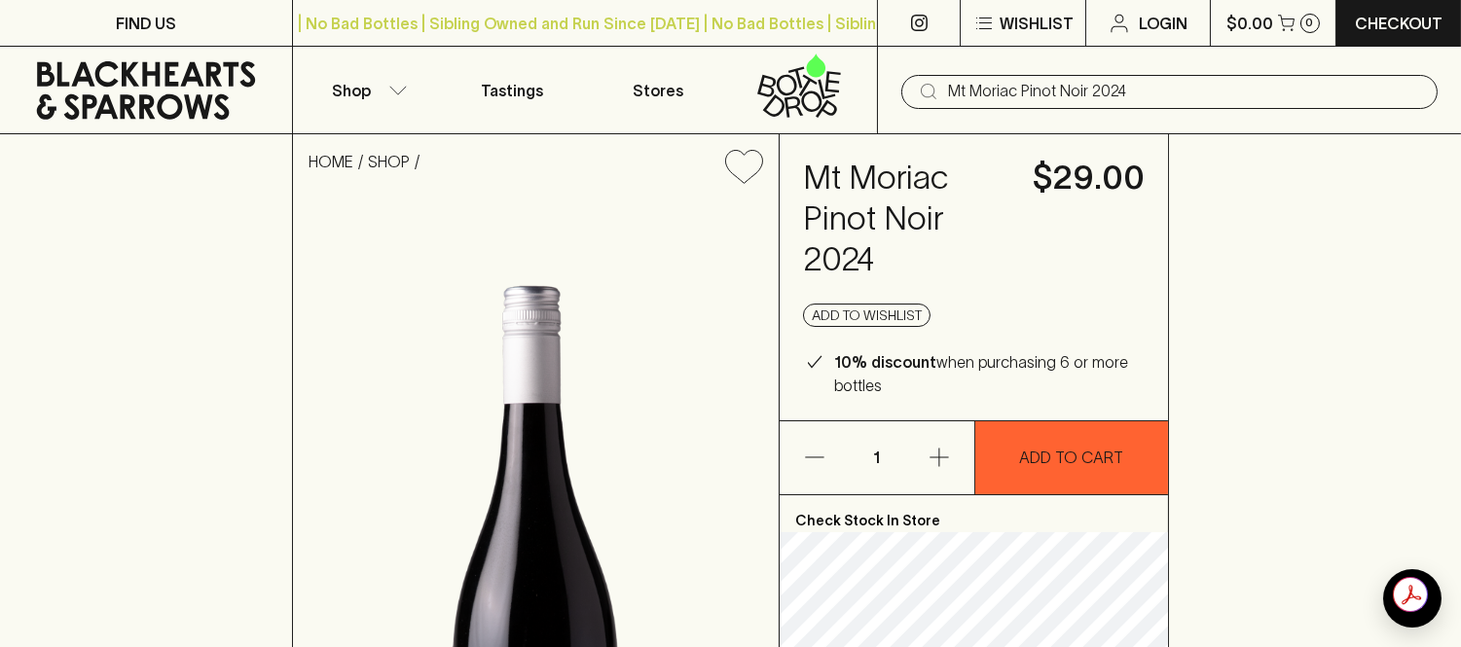
type input "Mt Moriac Pinot Noir 2024"
